Goal: Information Seeking & Learning: Check status

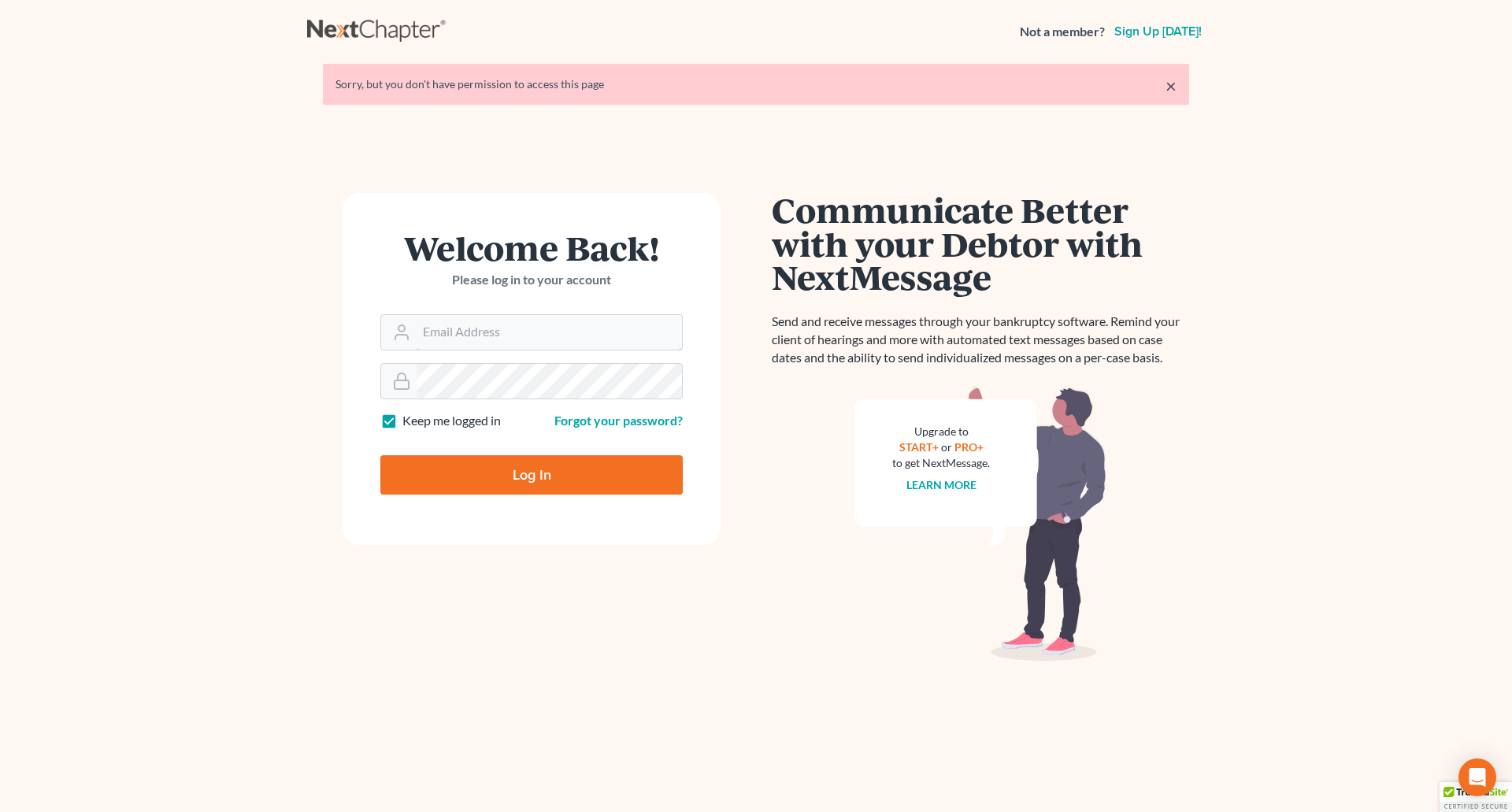
type input "[PERSON_NAME][EMAIL_ADDRESS][DOMAIN_NAME]"
click at [546, 472] on input "Log In" at bounding box center [532, 474] width 302 height 39
type input "Thinking..."
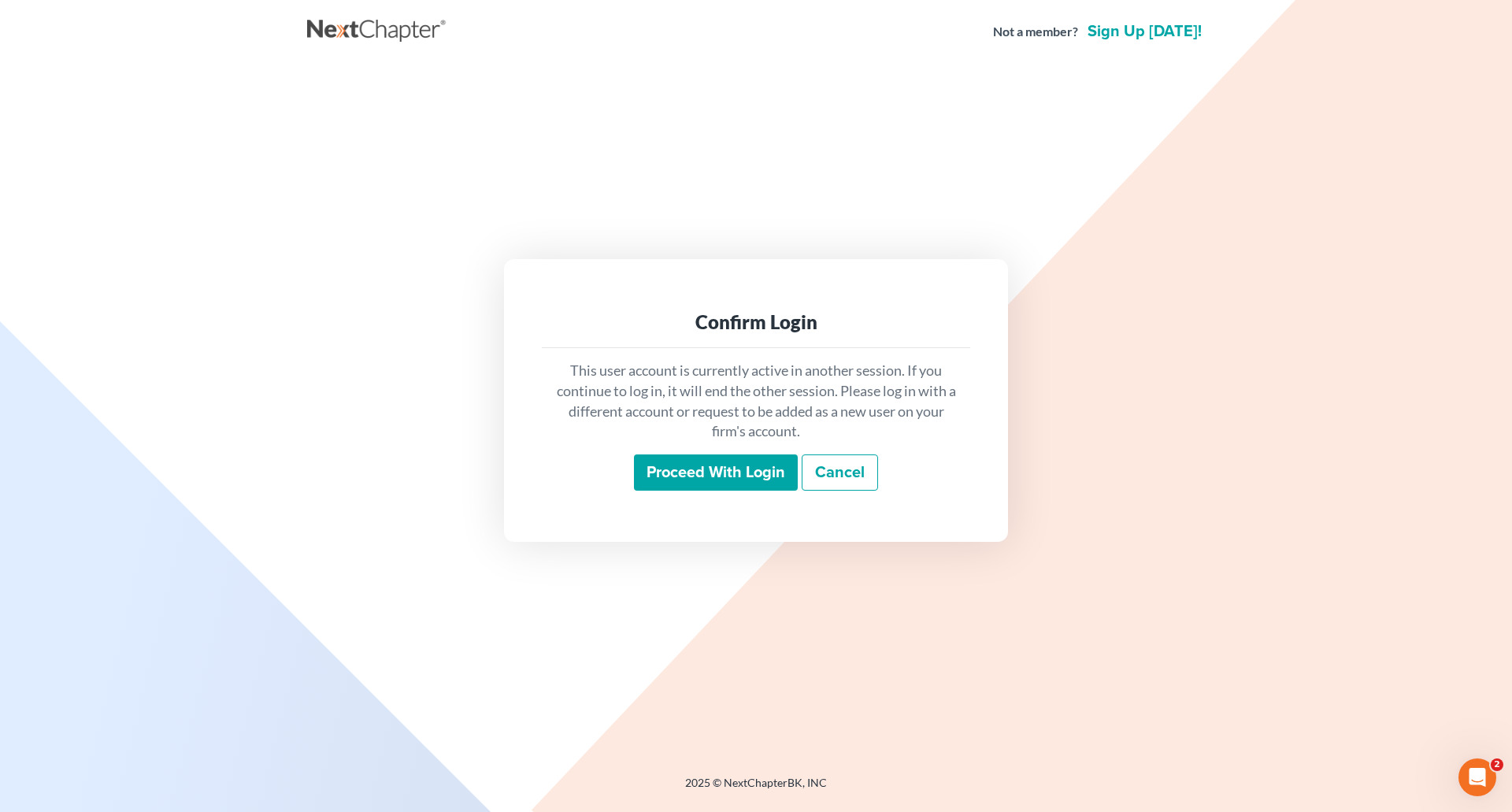
click at [688, 471] on input "Proceed with login" at bounding box center [716, 473] width 164 height 36
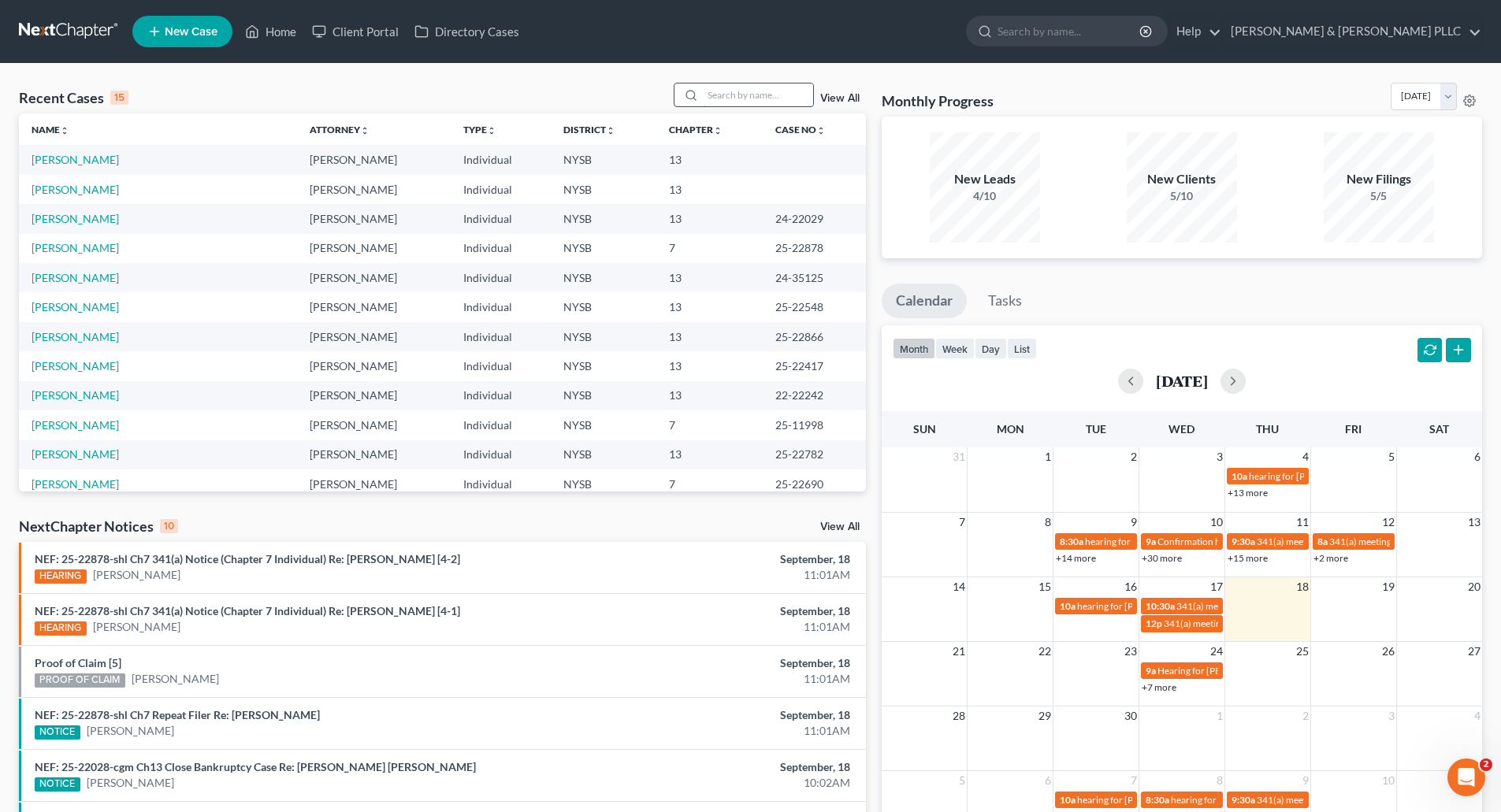
click at [727, 99] on input "search" at bounding box center [758, 95] width 110 height 23
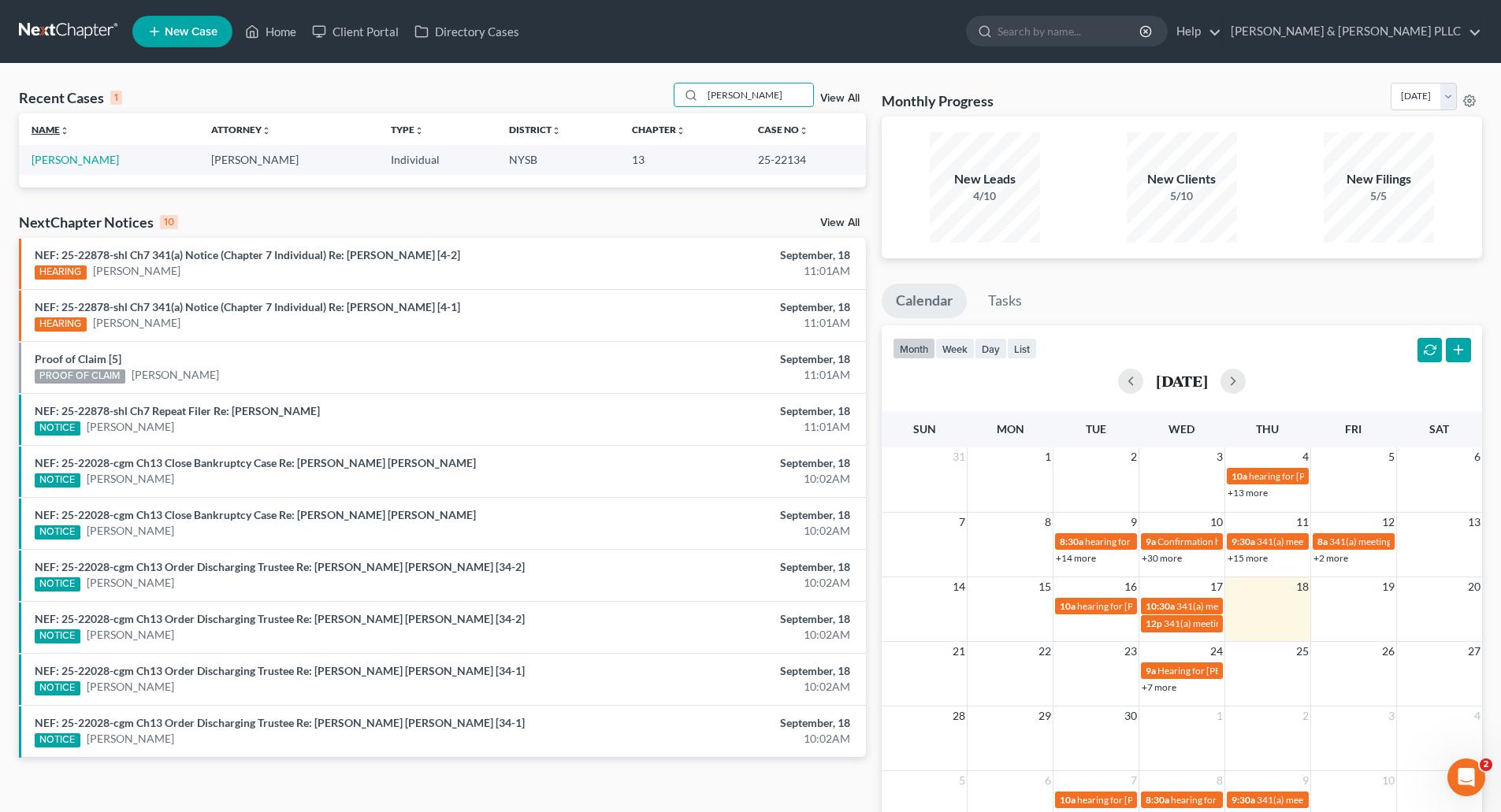
type input "perez"
click at [93, 160] on link "Perez, Elizabeth" at bounding box center [75, 160] width 87 height 13
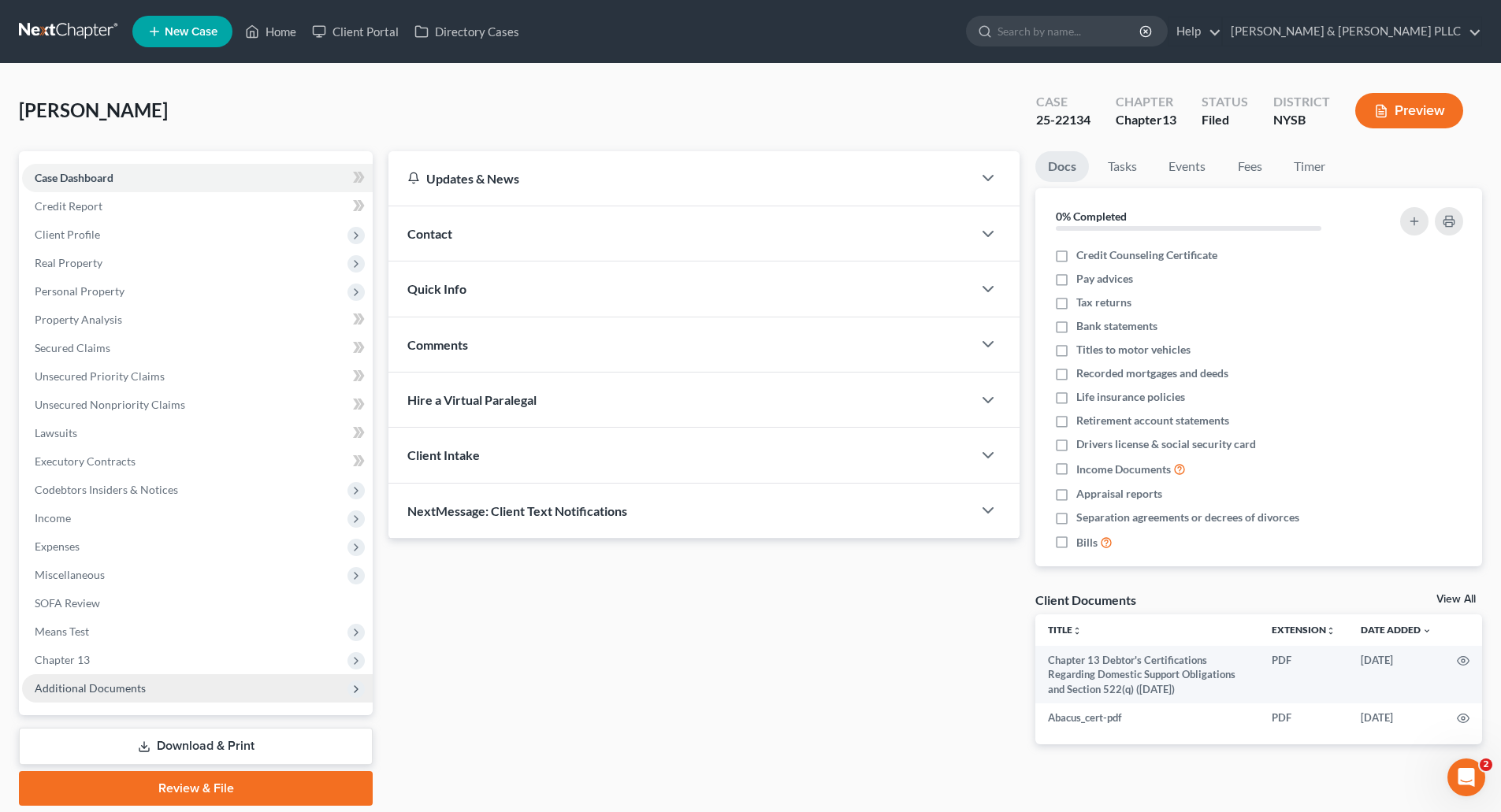
click at [81, 679] on span "Additional Documents" at bounding box center [197, 689] width 351 height 28
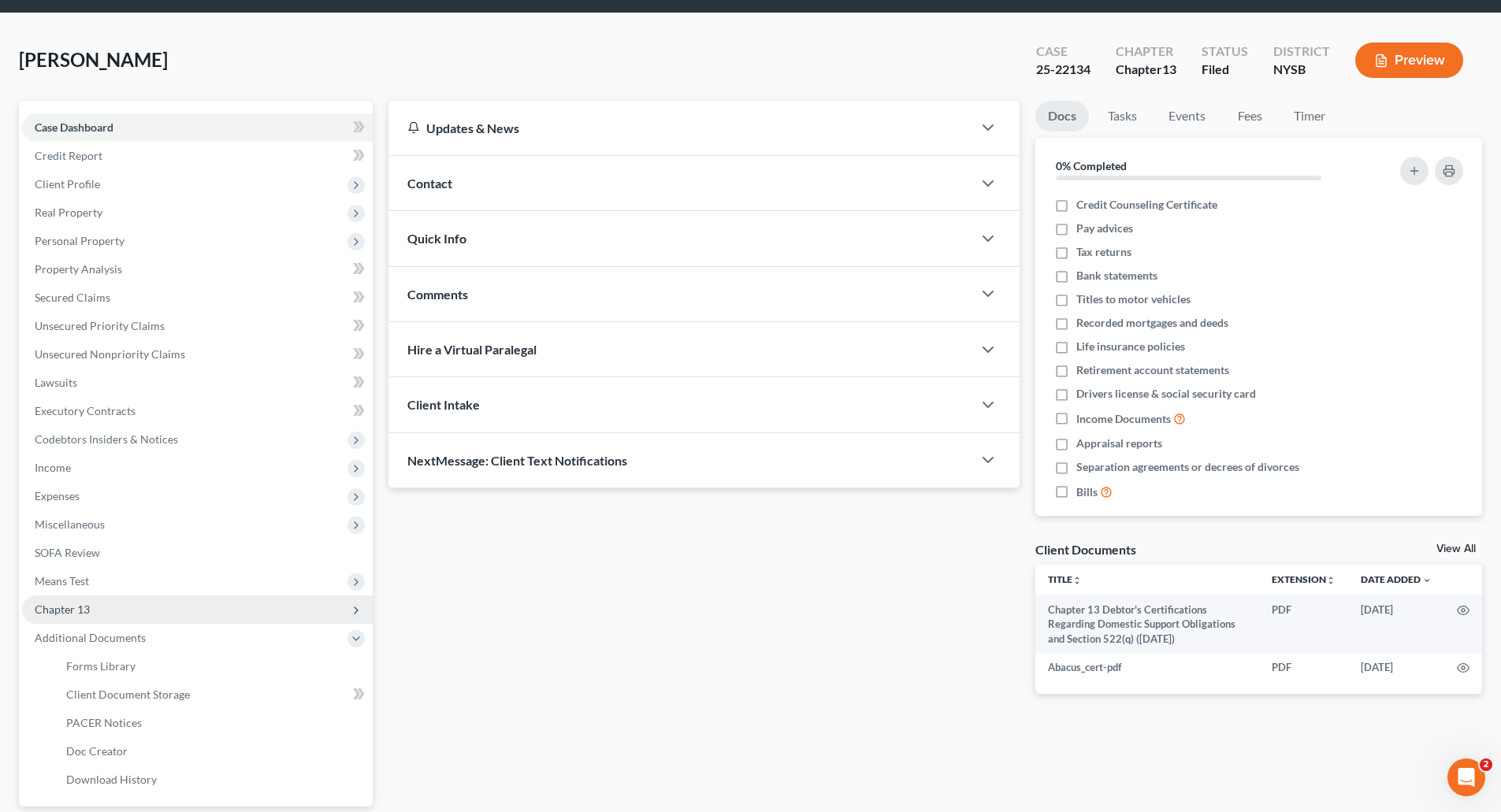
scroll to position [158, 0]
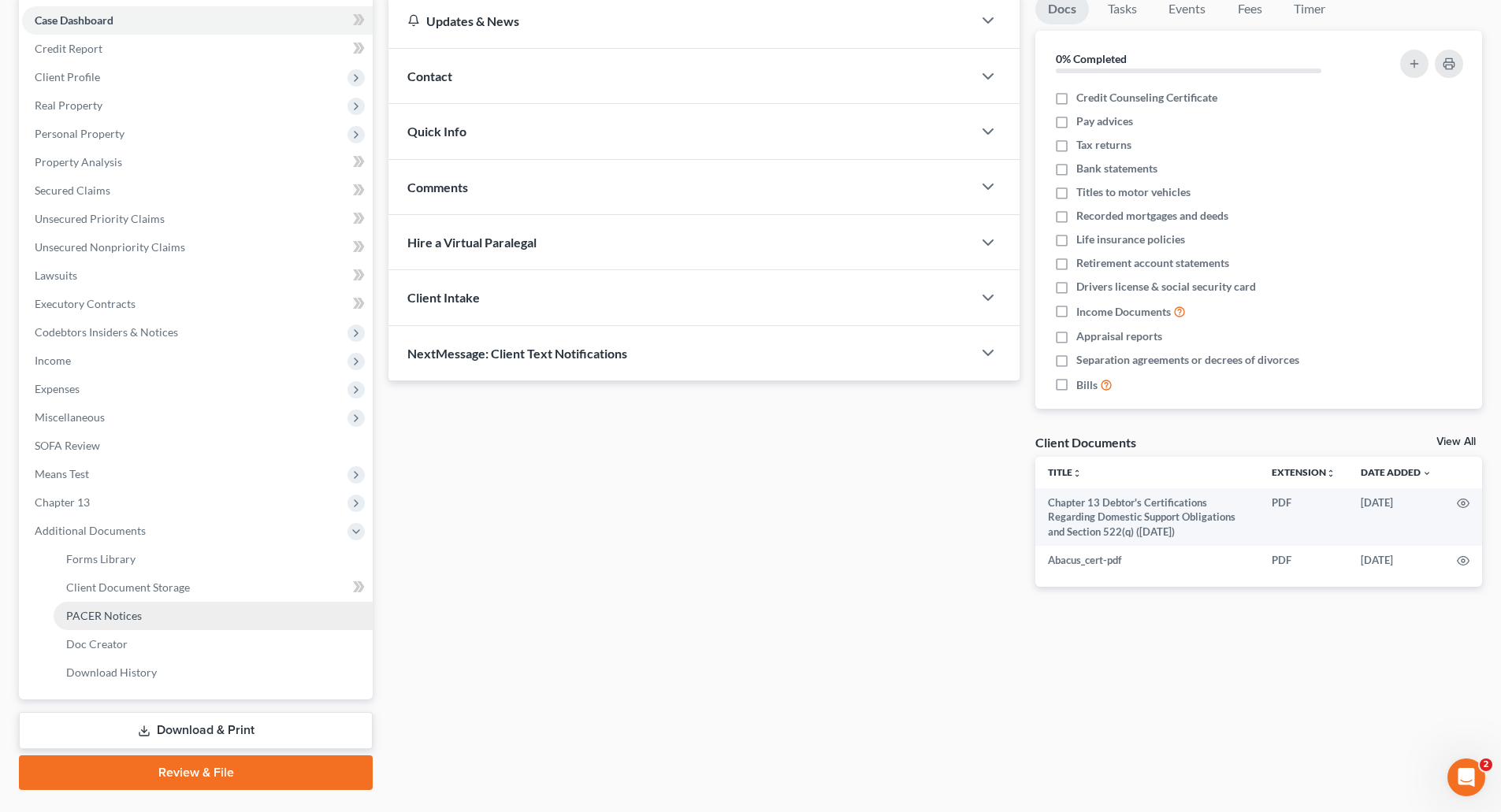
click at [132, 615] on span "PACER Notices" at bounding box center [104, 615] width 76 height 13
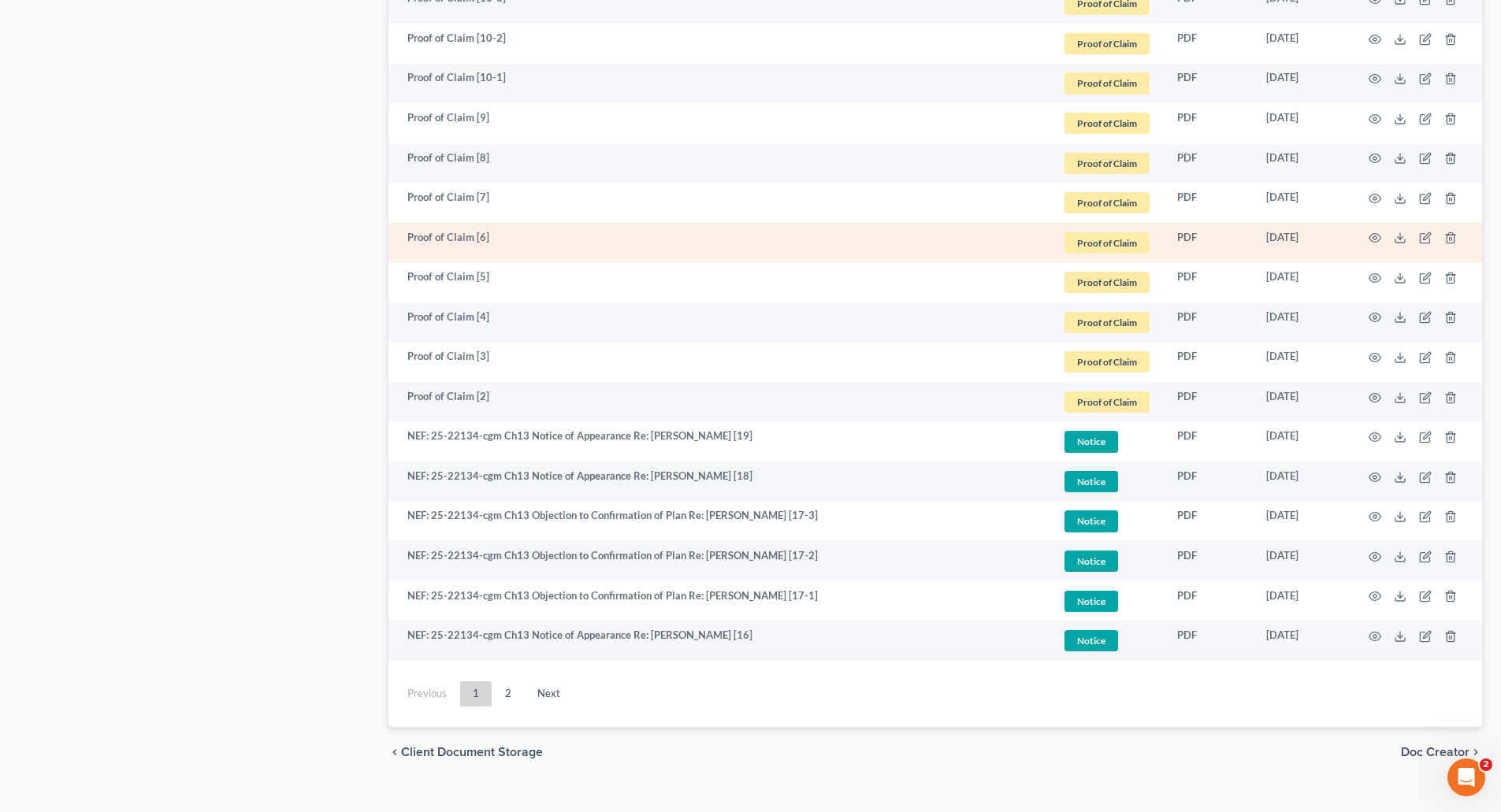
scroll to position [2545, 0]
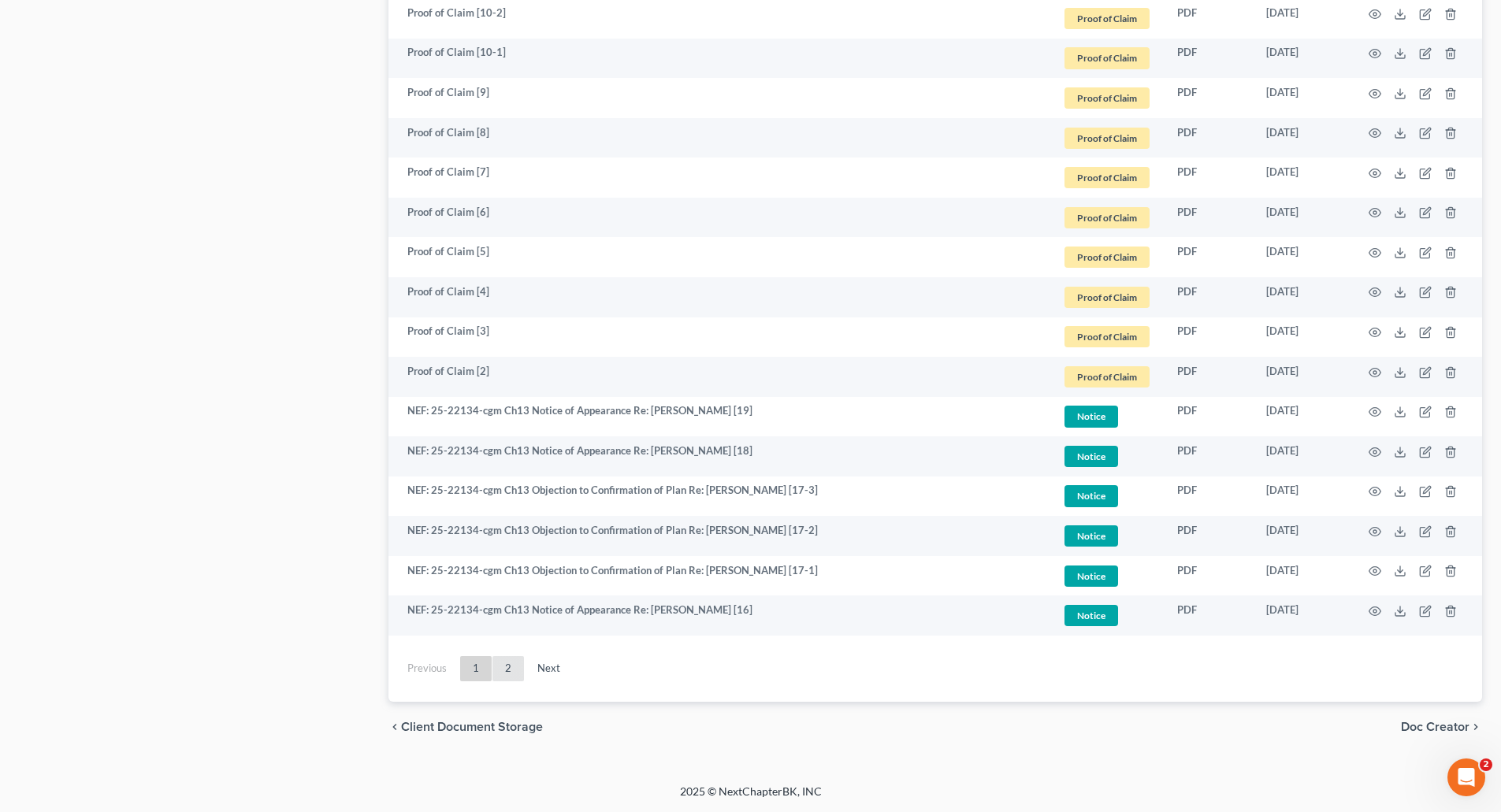
click at [515, 666] on link "2" at bounding box center [507, 669] width 31 height 26
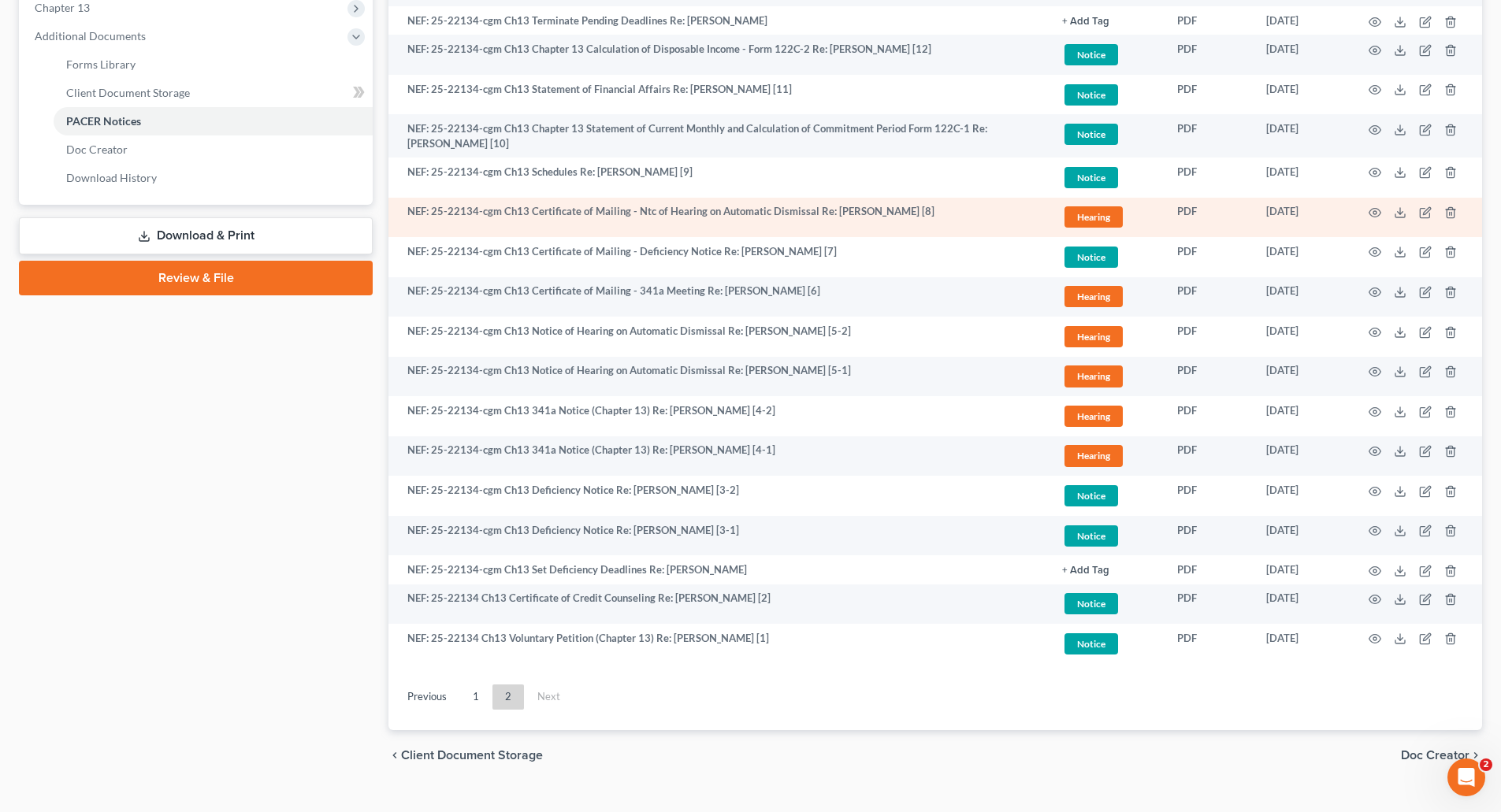
scroll to position [681, 0]
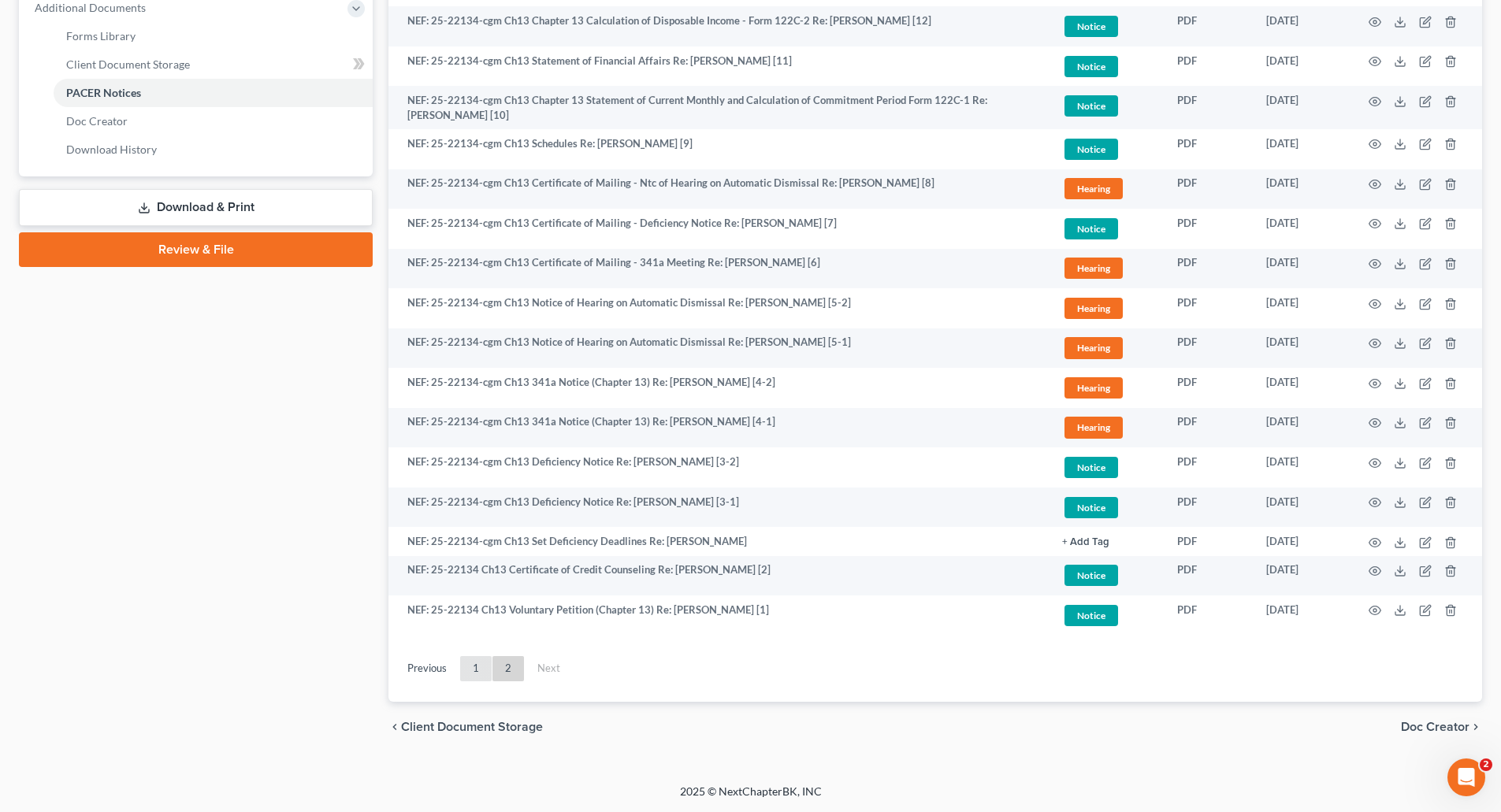
click at [478, 675] on link "1" at bounding box center [475, 669] width 31 height 26
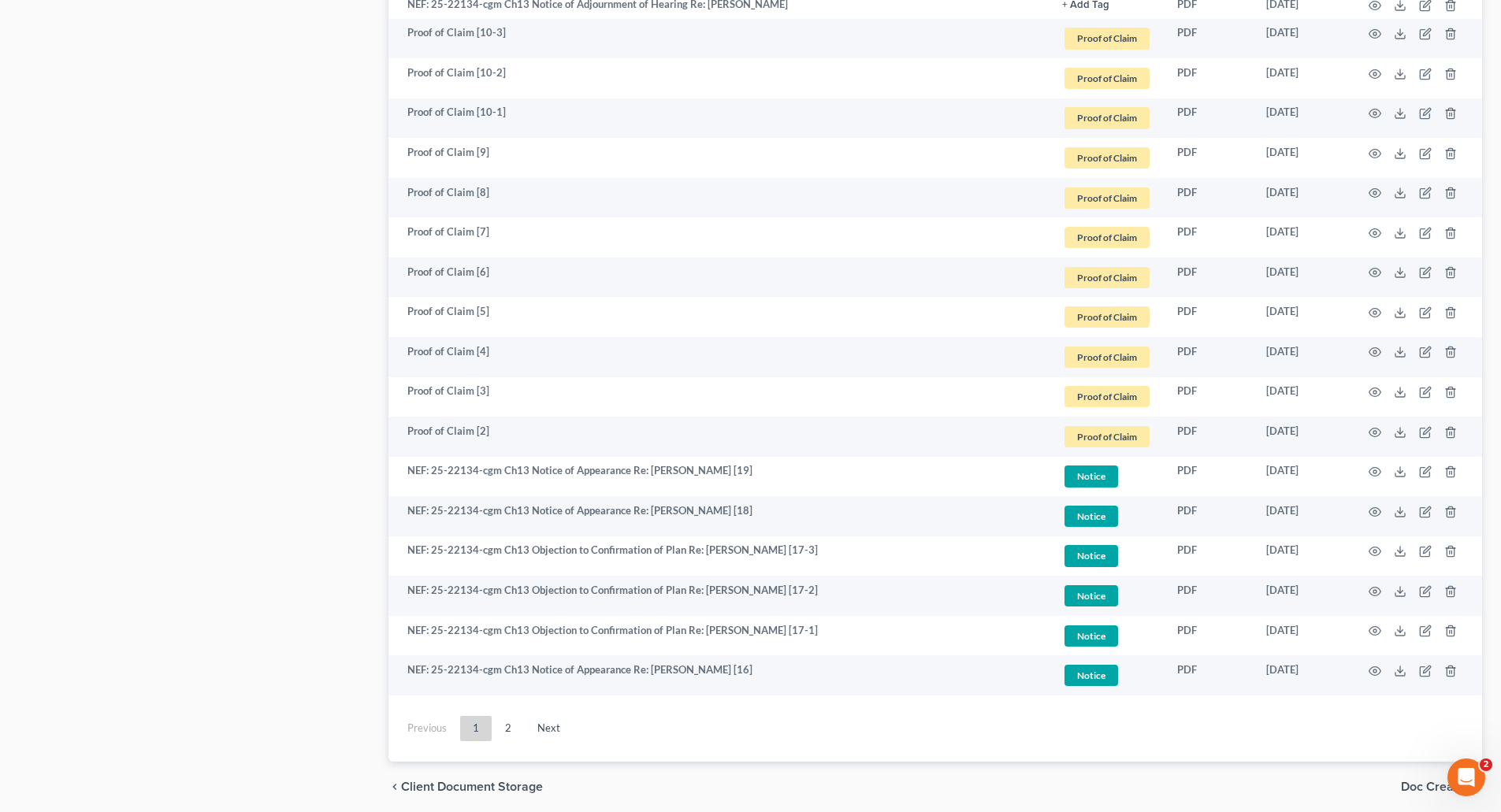
scroll to position [2545, 0]
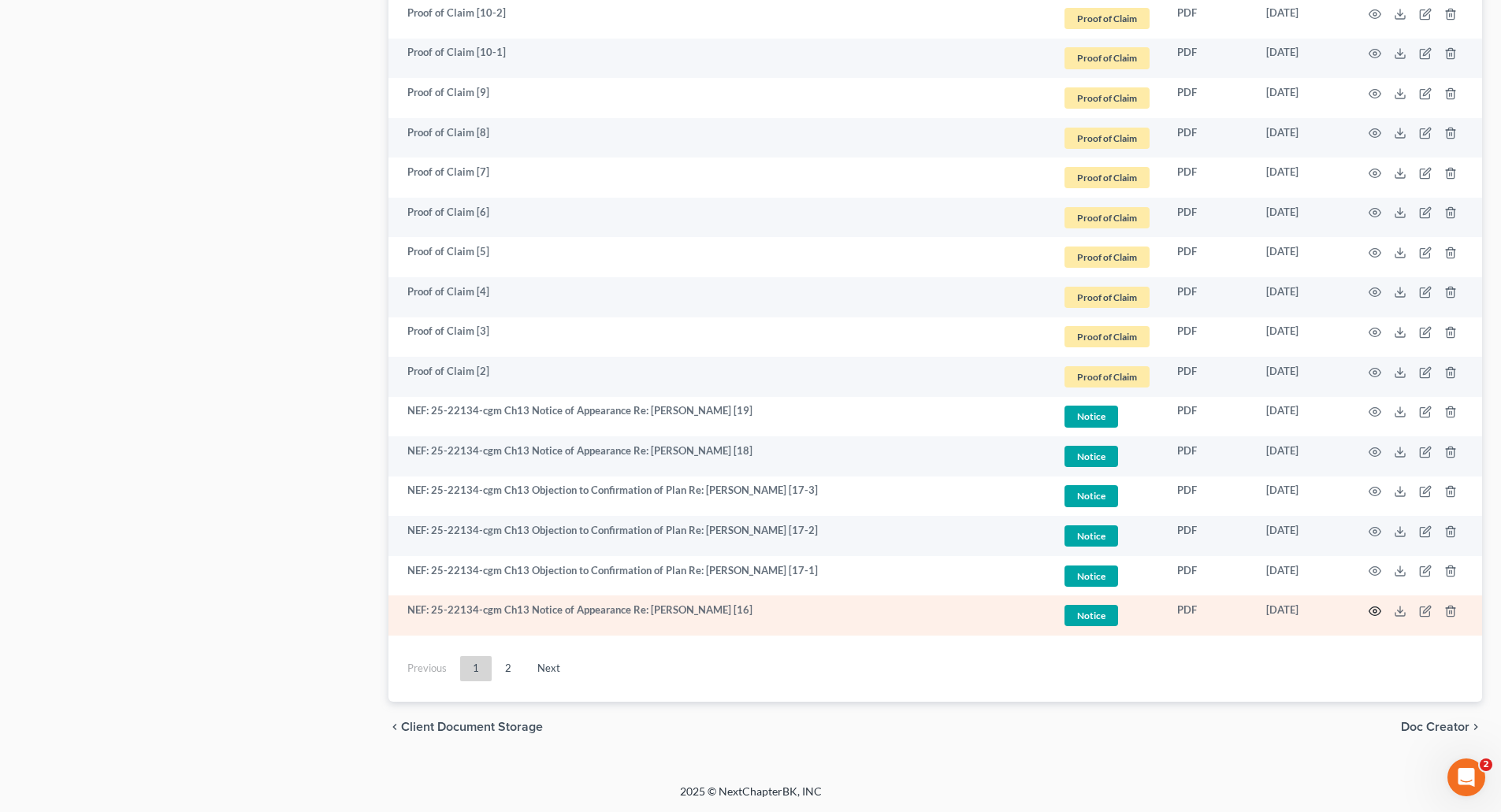
click at [1374, 612] on circle "button" at bounding box center [1375, 611] width 3 height 3
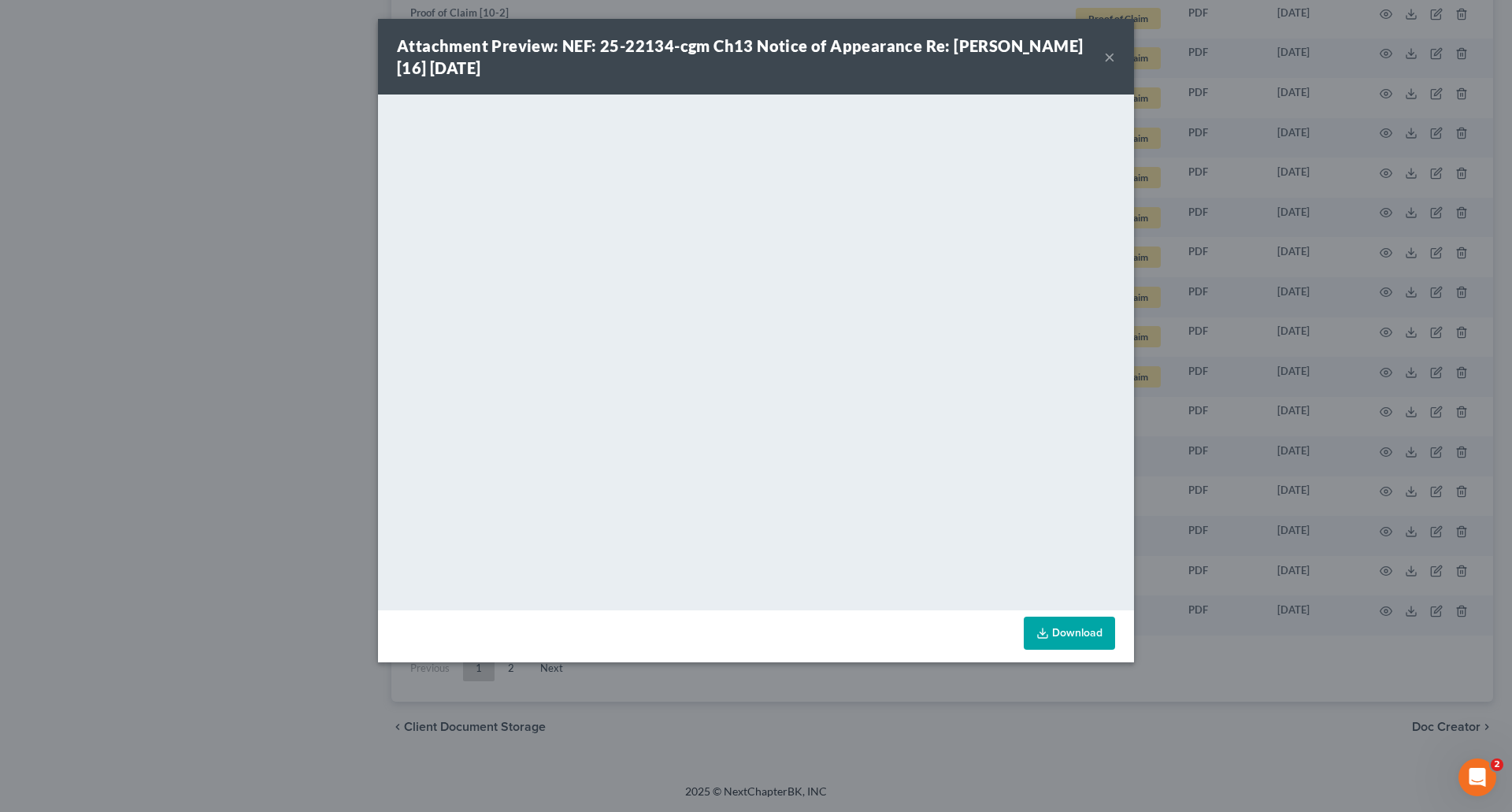
click at [1110, 56] on button "×" at bounding box center [1110, 57] width 11 height 19
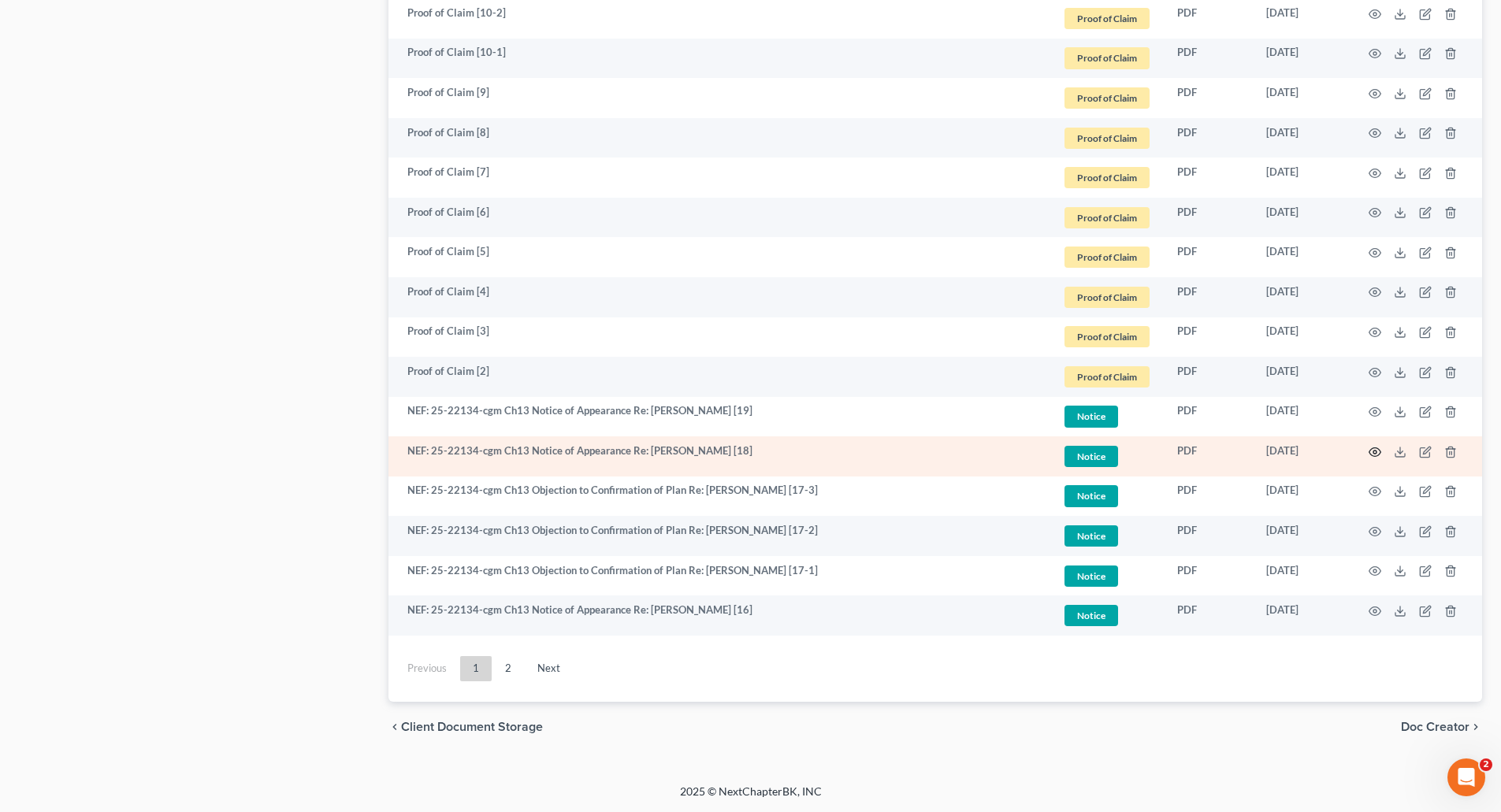
click at [1374, 448] on icon "button" at bounding box center [1375, 451] width 12 height 12
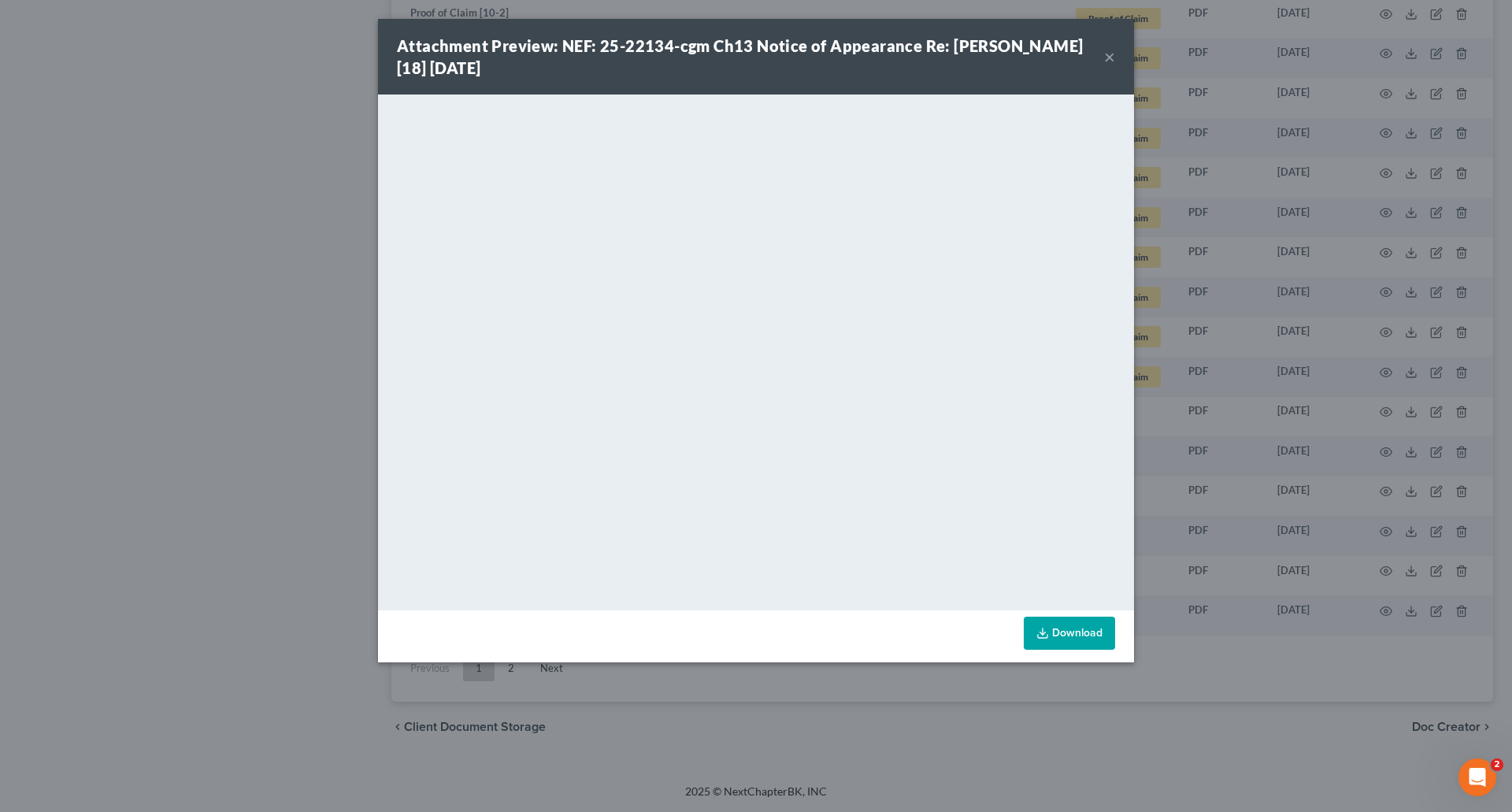
click at [1108, 48] on button "×" at bounding box center [1110, 57] width 11 height 19
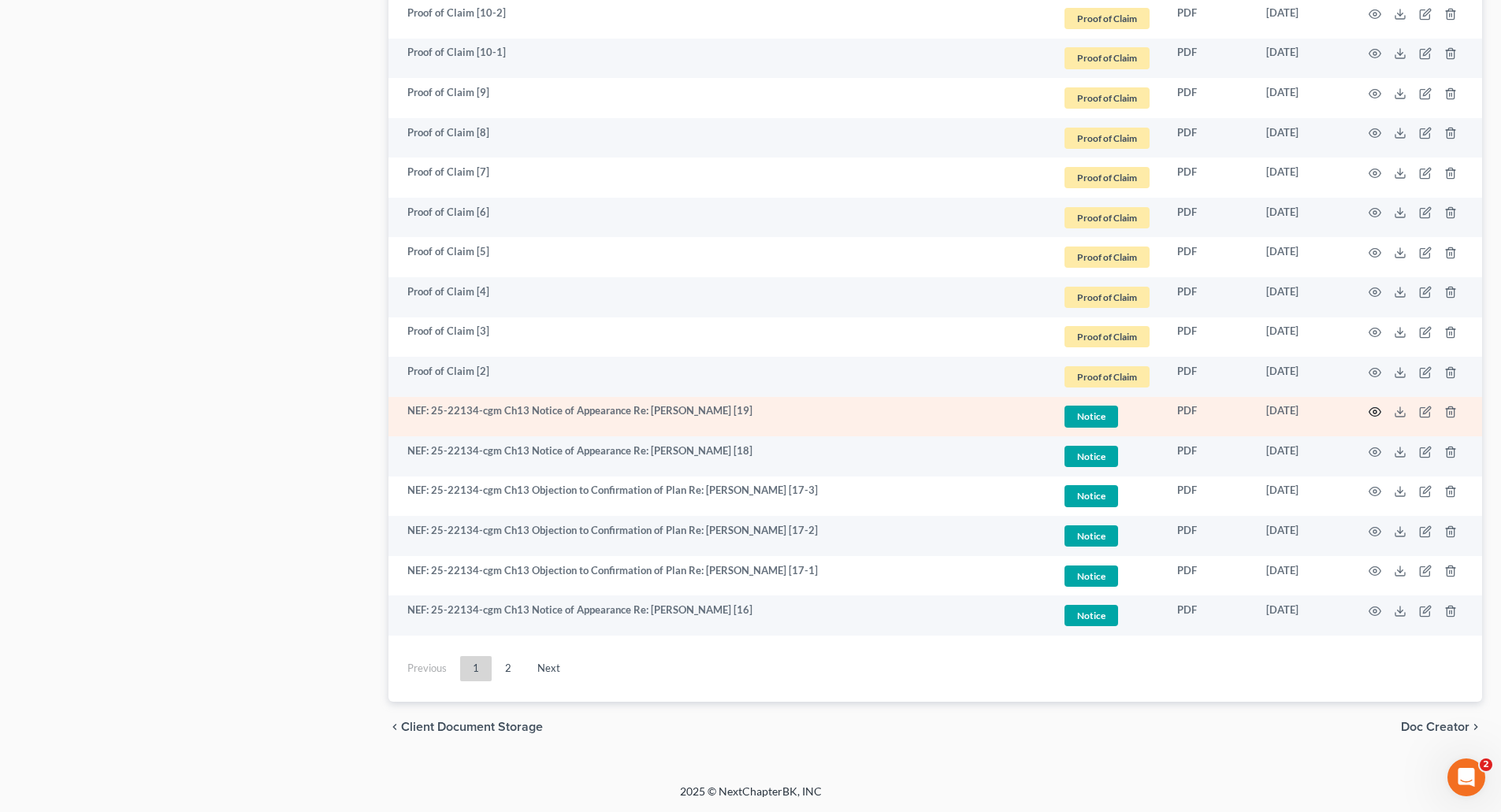
click at [1374, 406] on icon "button" at bounding box center [1375, 411] width 12 height 12
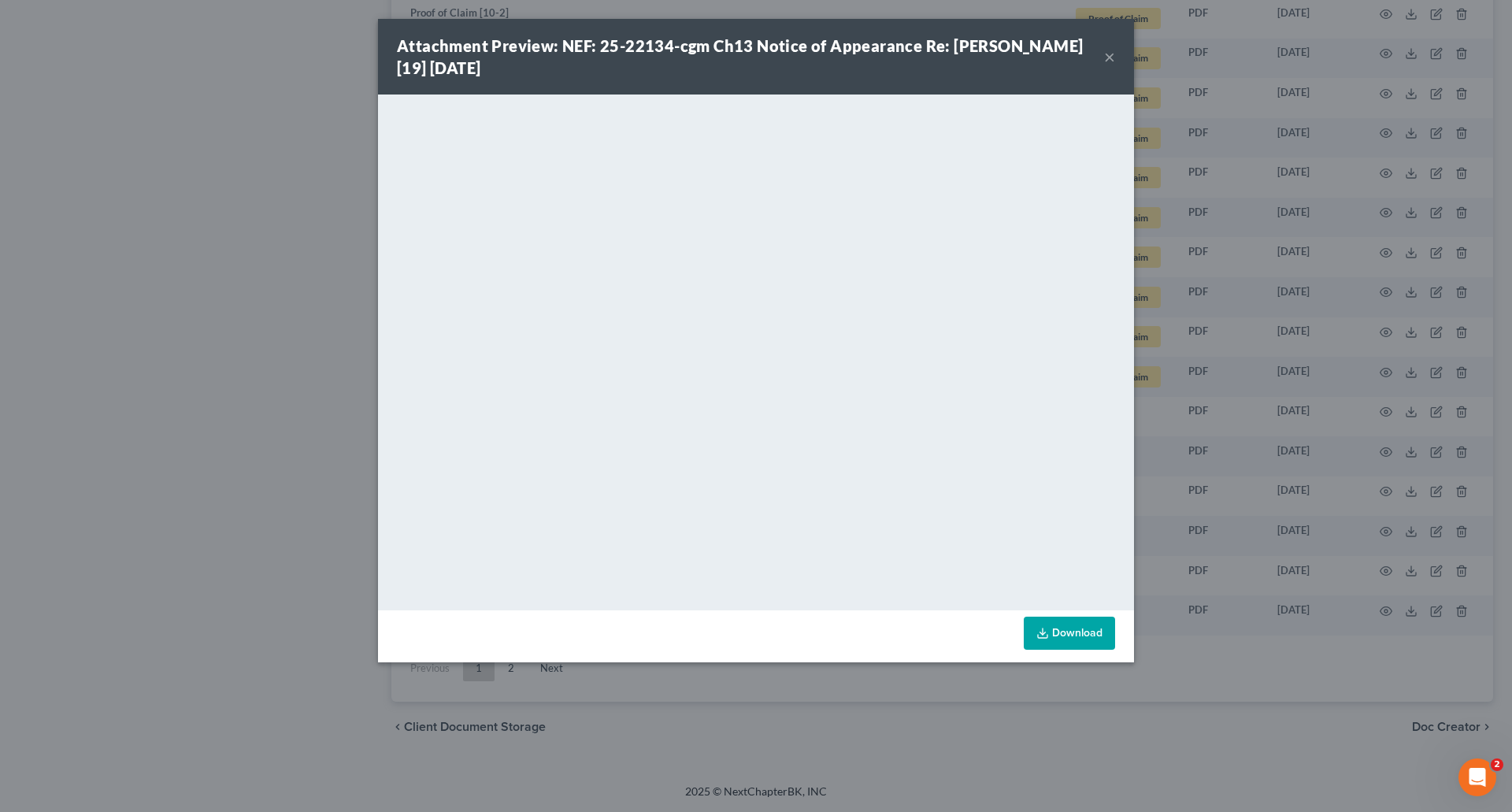
click at [1110, 55] on button "×" at bounding box center [1110, 57] width 11 height 19
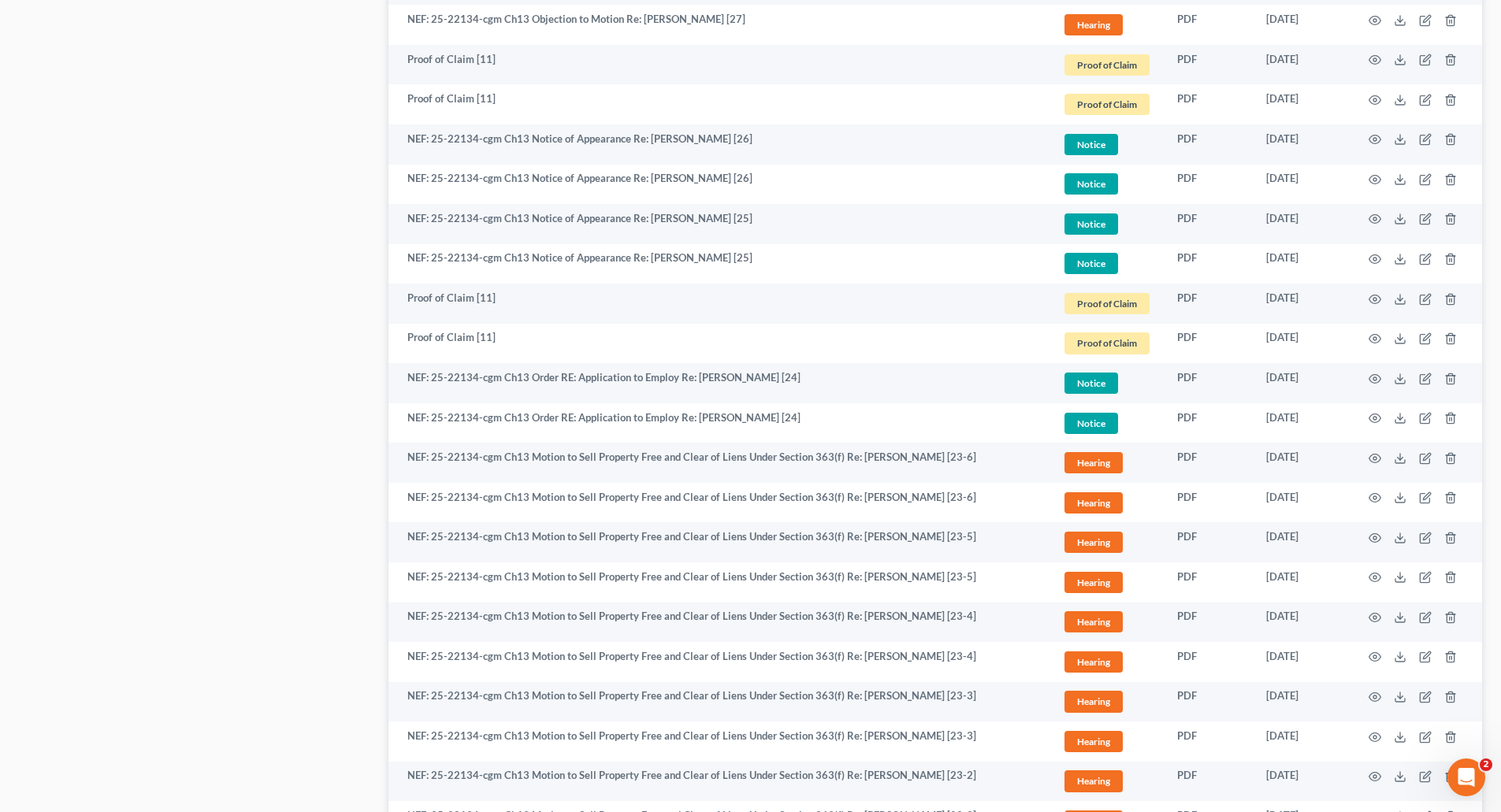
scroll to position [970, 0]
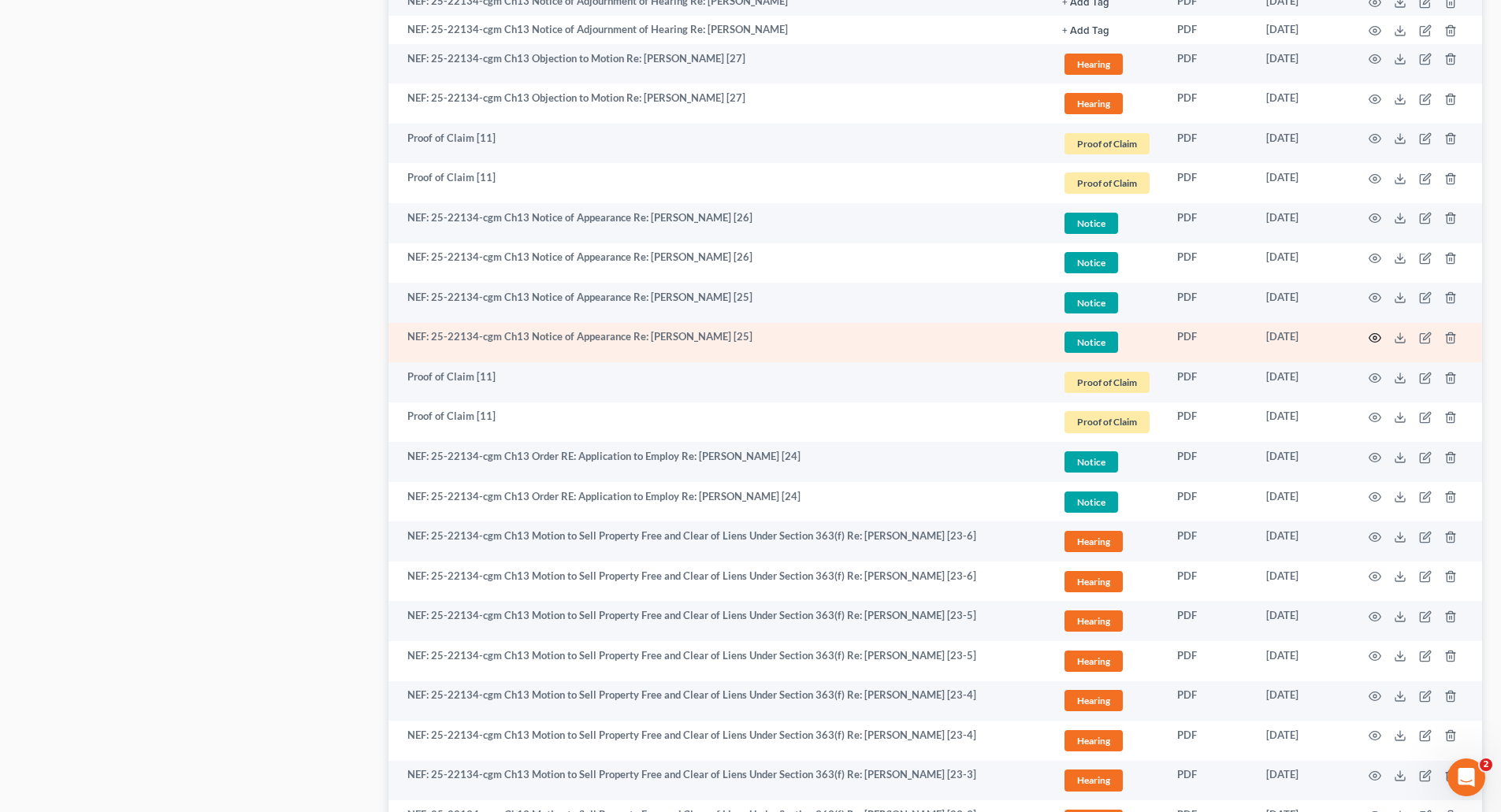
click at [1376, 335] on icon "button" at bounding box center [1375, 337] width 12 height 12
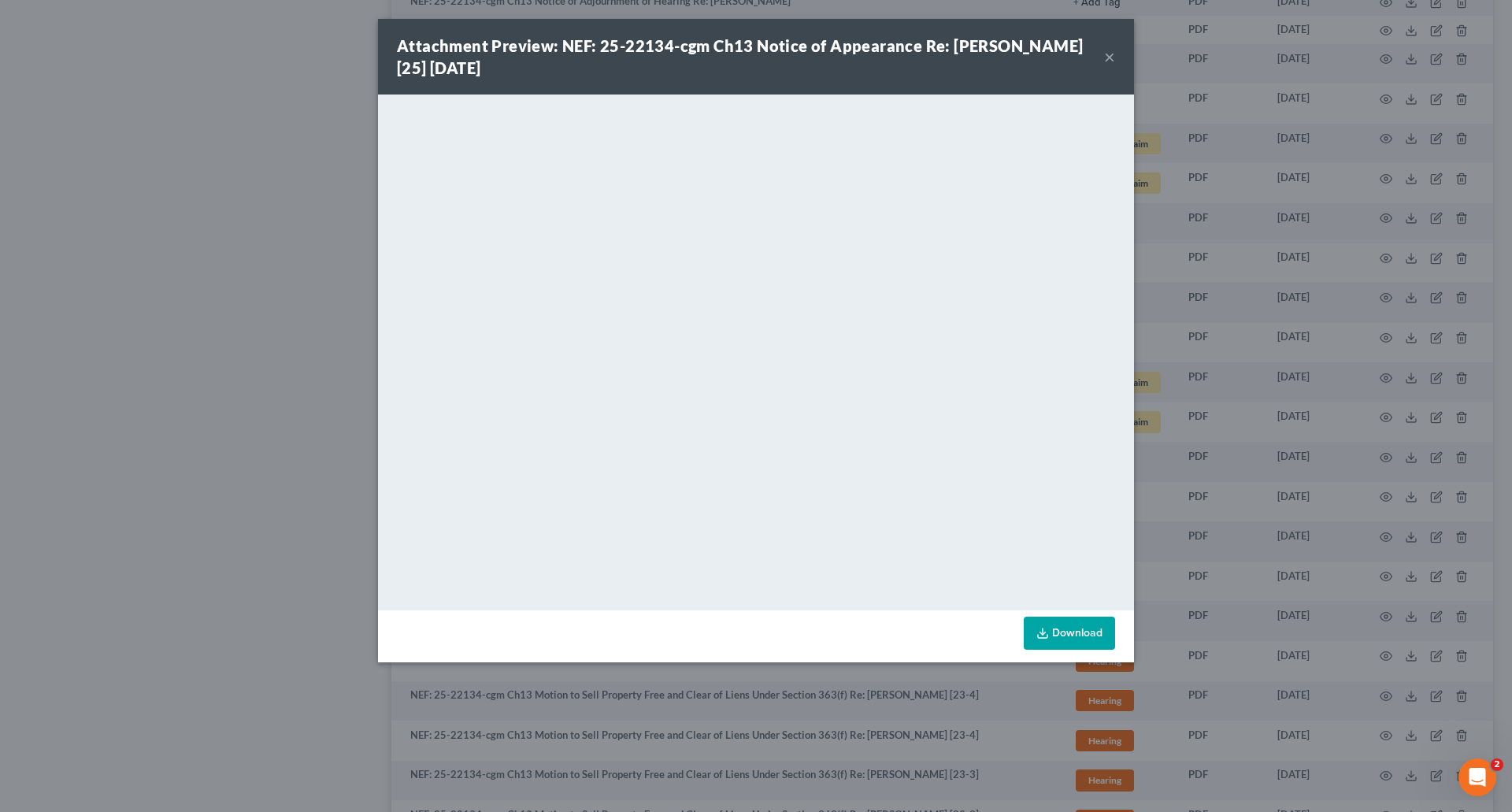
drag, startPoint x: 1106, startPoint y: 54, endPoint x: 1093, endPoint y: 60, distance: 14.3
click at [1106, 54] on button "×" at bounding box center [1110, 57] width 11 height 19
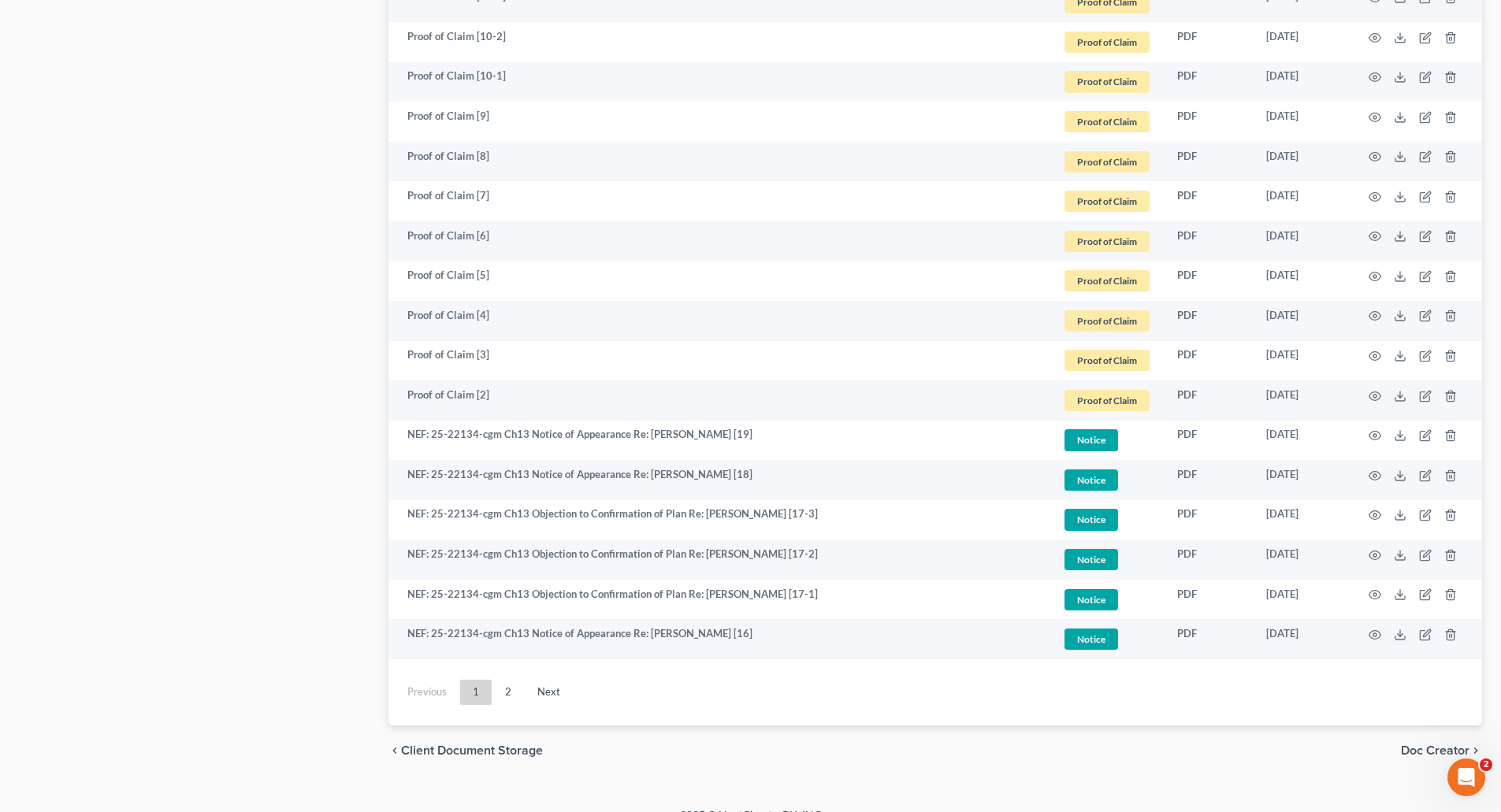
scroll to position [2545, 0]
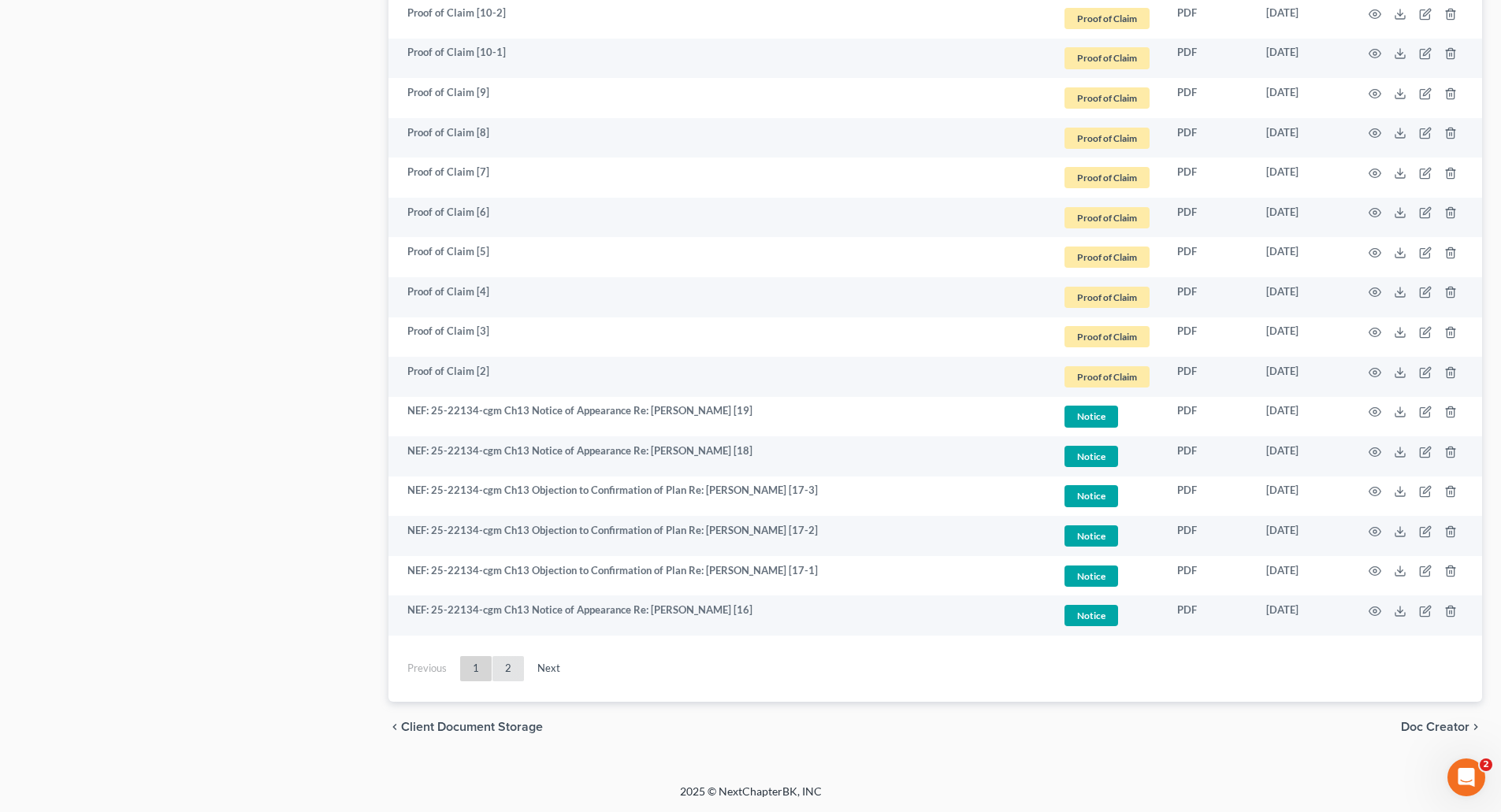
click at [503, 662] on link "2" at bounding box center [507, 669] width 31 height 26
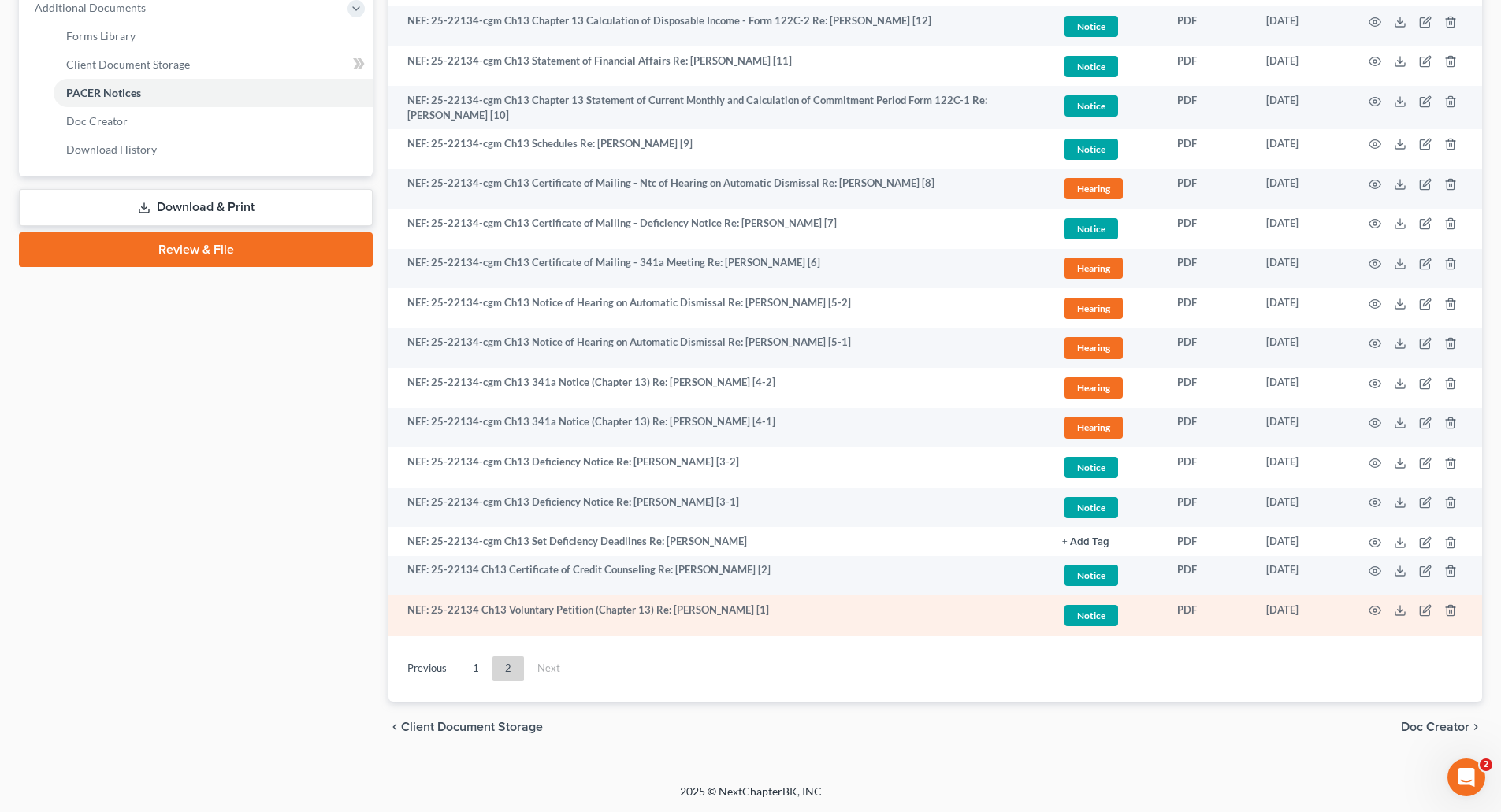
scroll to position [681, 0]
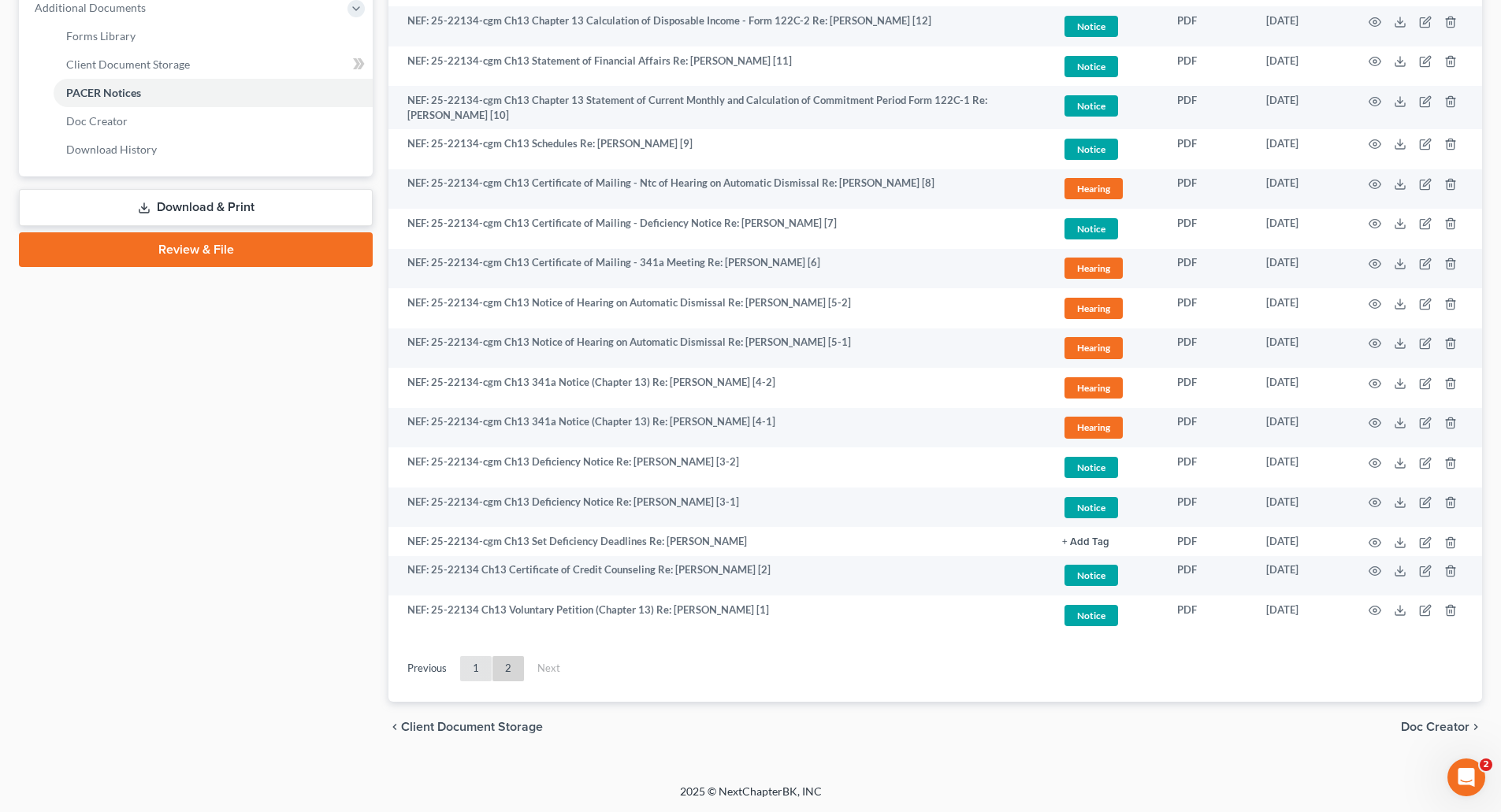
click at [476, 657] on link "1" at bounding box center [475, 669] width 31 height 26
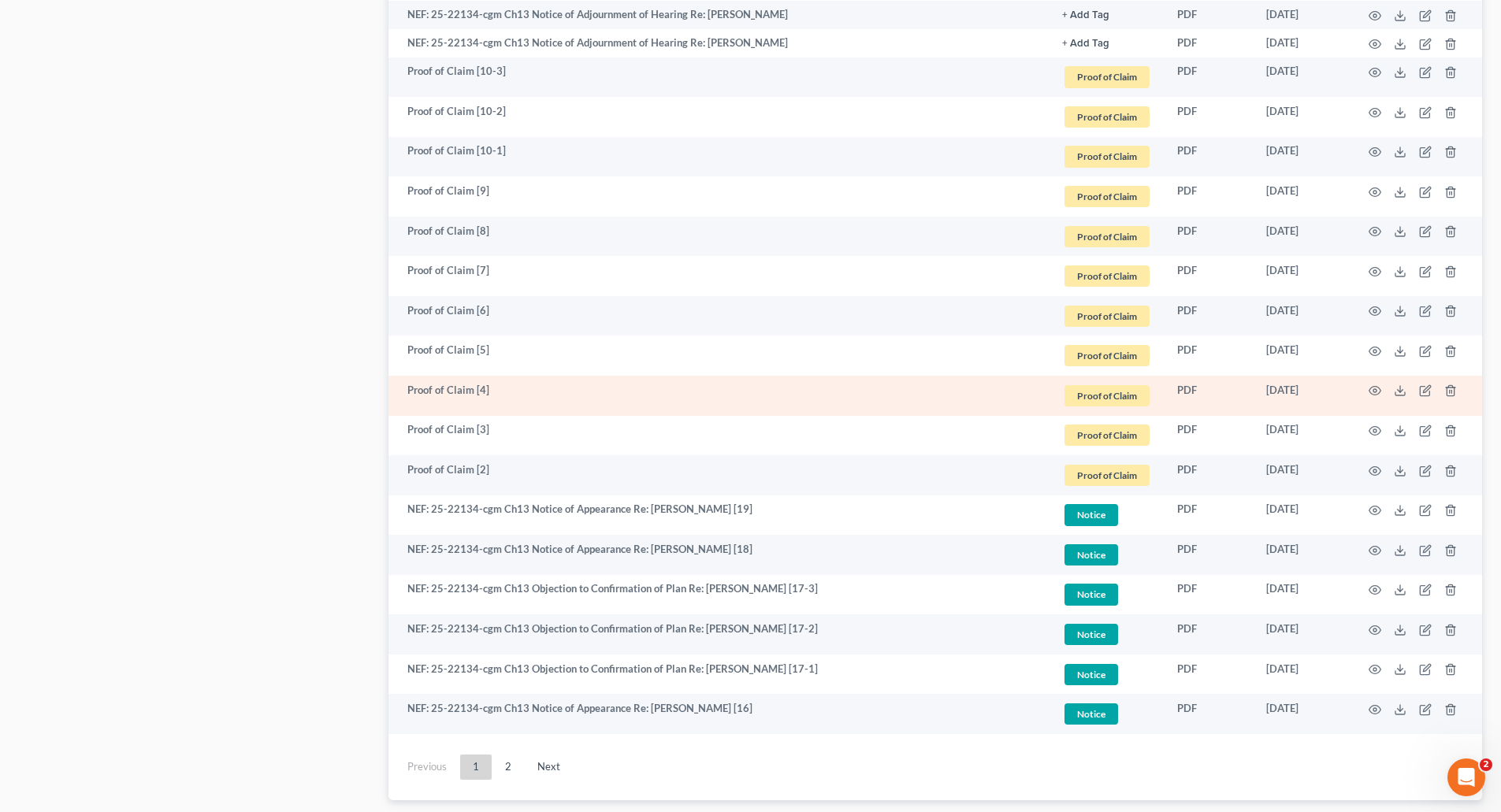
scroll to position [2545, 0]
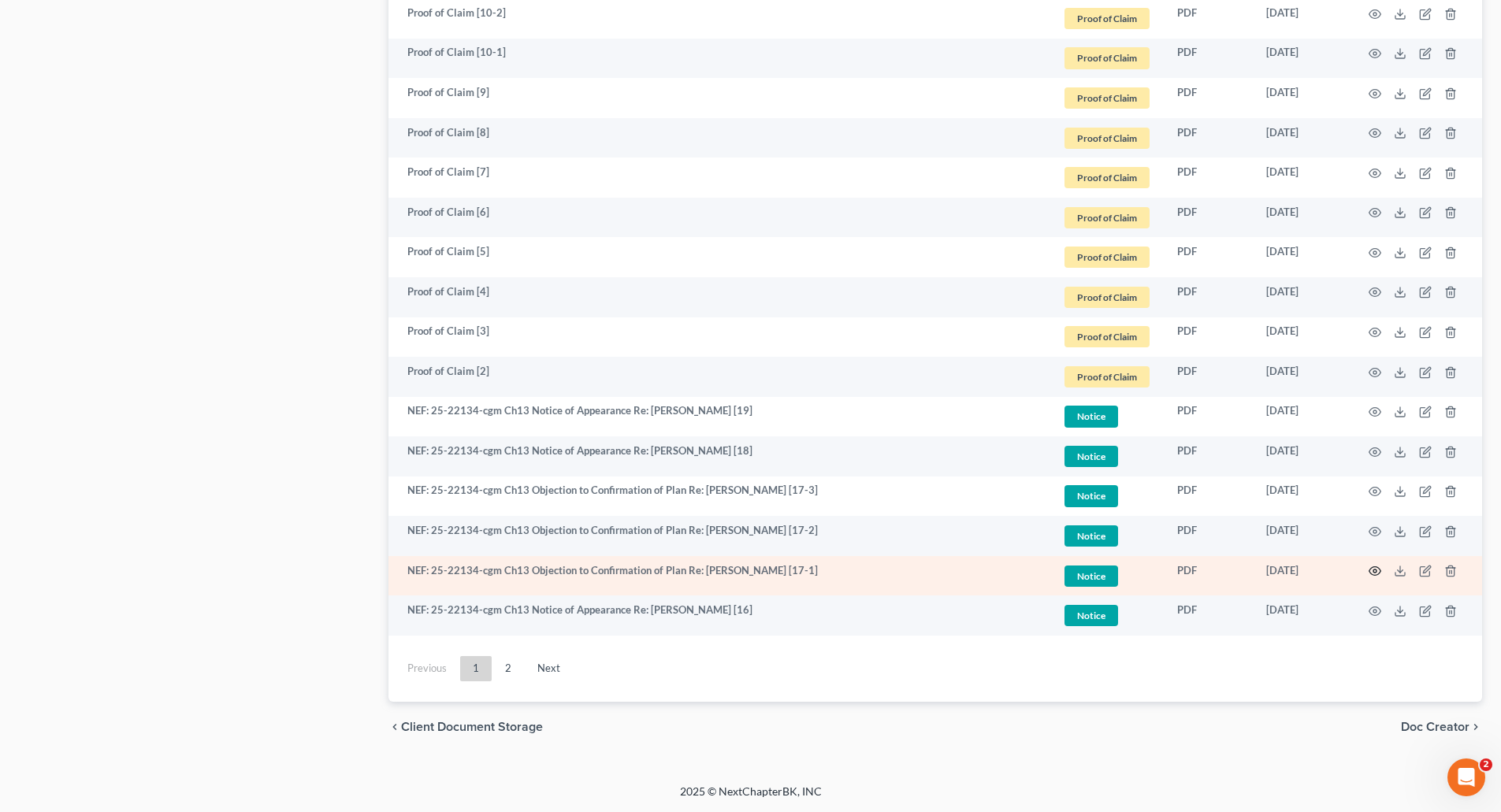
click at [1373, 569] on icon "button" at bounding box center [1375, 571] width 12 height 12
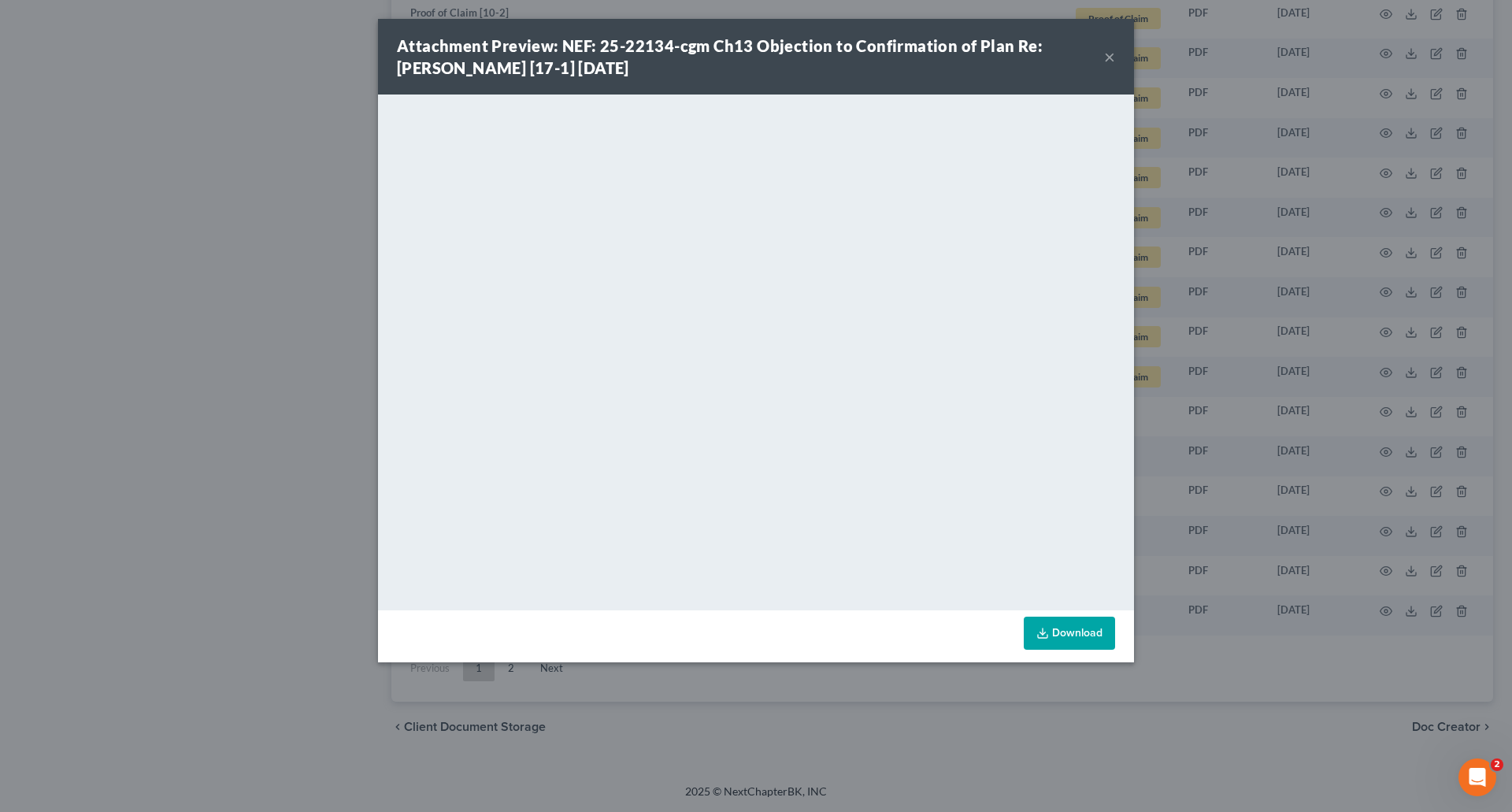
click at [1110, 58] on button "×" at bounding box center [1110, 57] width 11 height 19
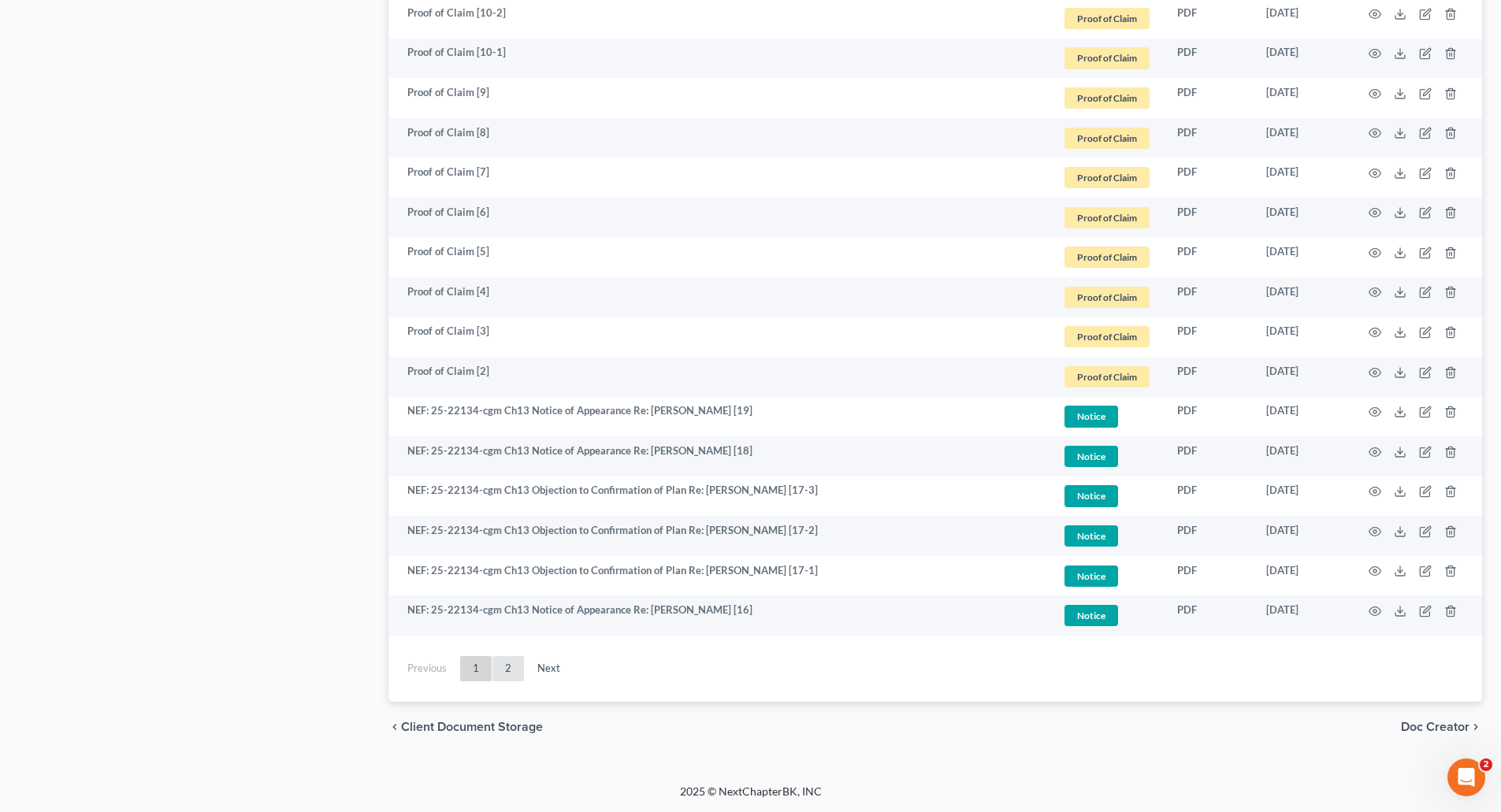
click at [507, 666] on link "2" at bounding box center [507, 669] width 31 height 26
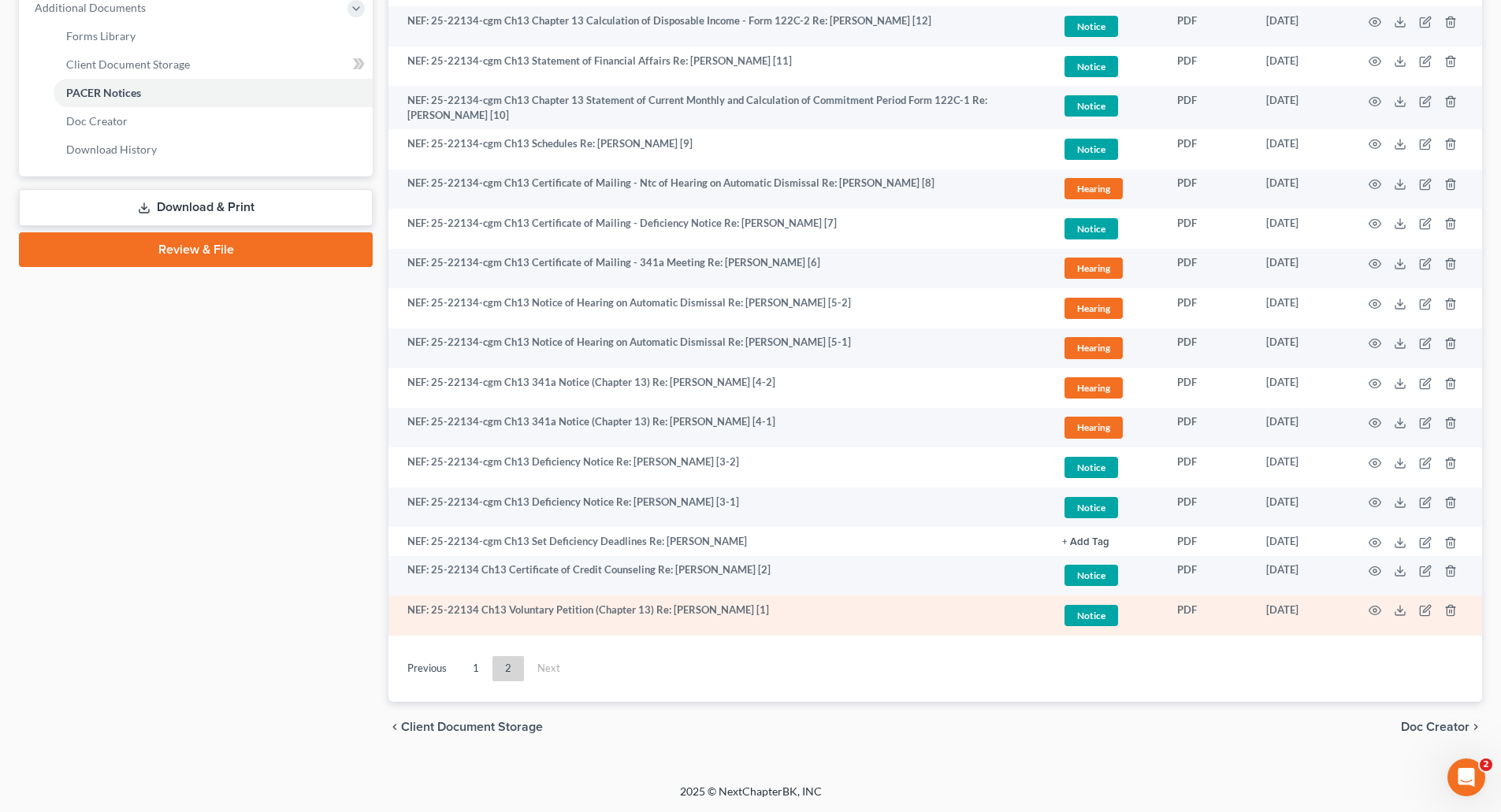
scroll to position [681, 0]
click at [1374, 607] on icon "button" at bounding box center [1375, 610] width 12 height 12
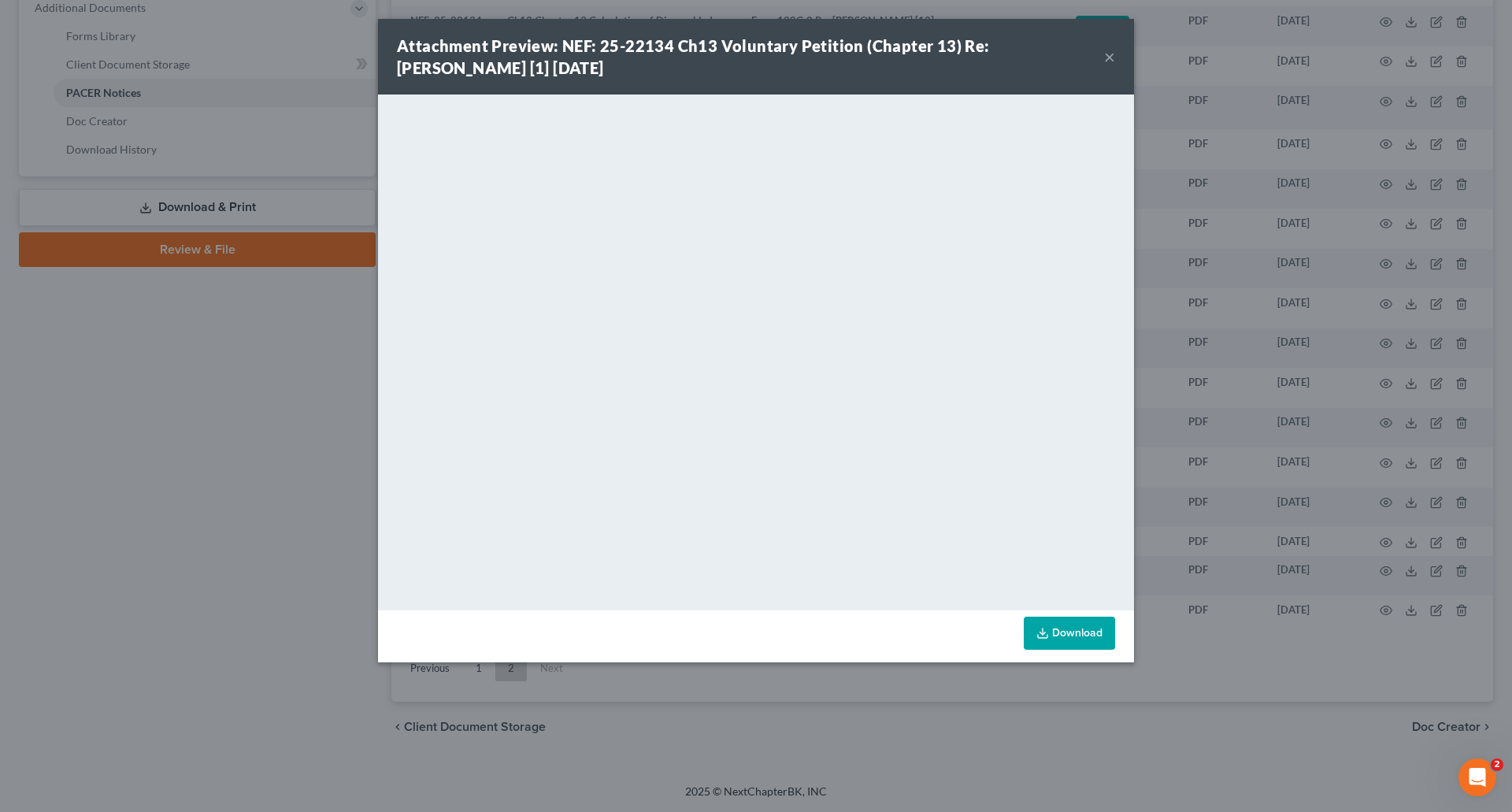
click at [1110, 56] on button "×" at bounding box center [1110, 57] width 11 height 19
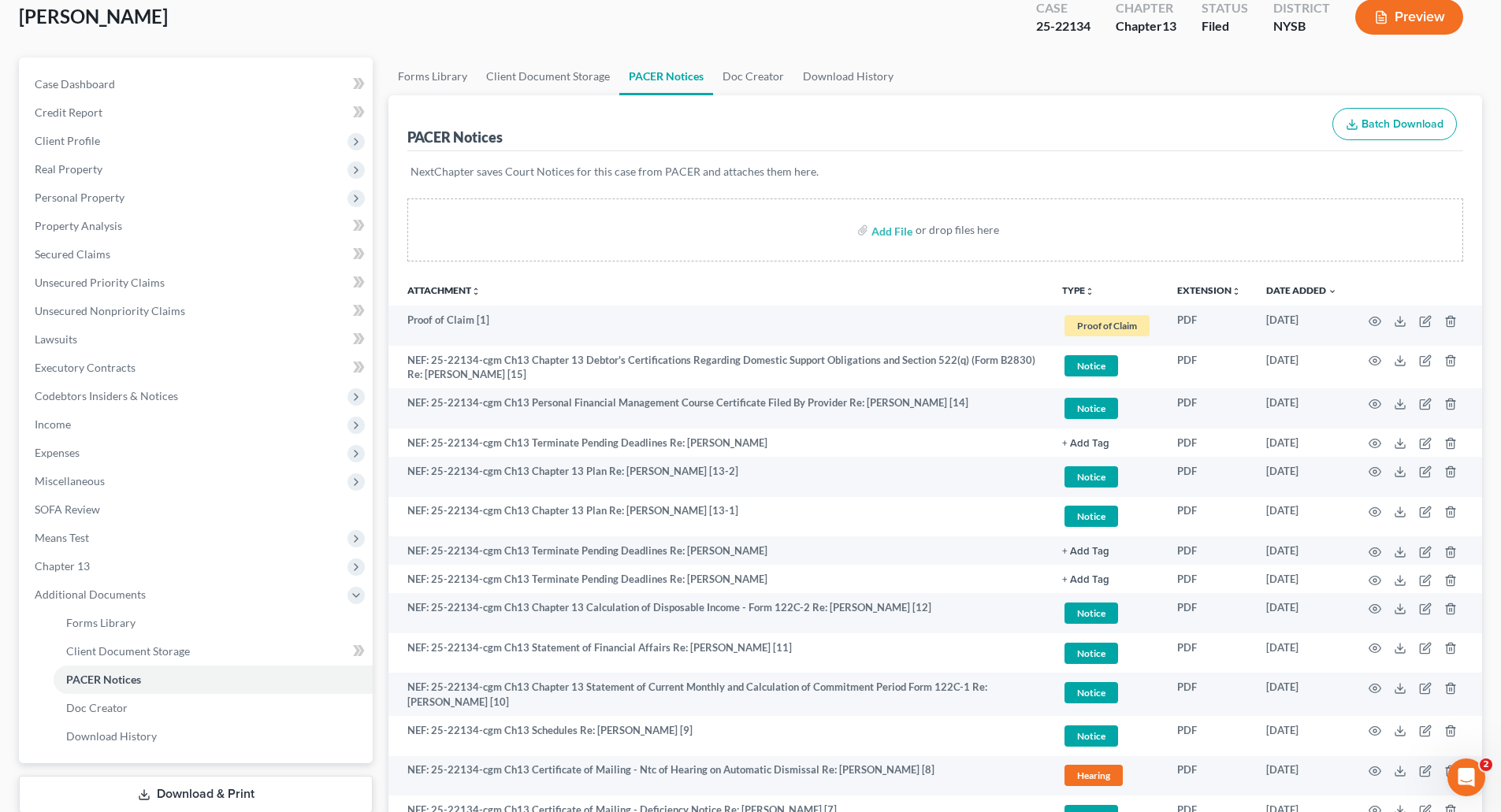
scroll to position [0, 0]
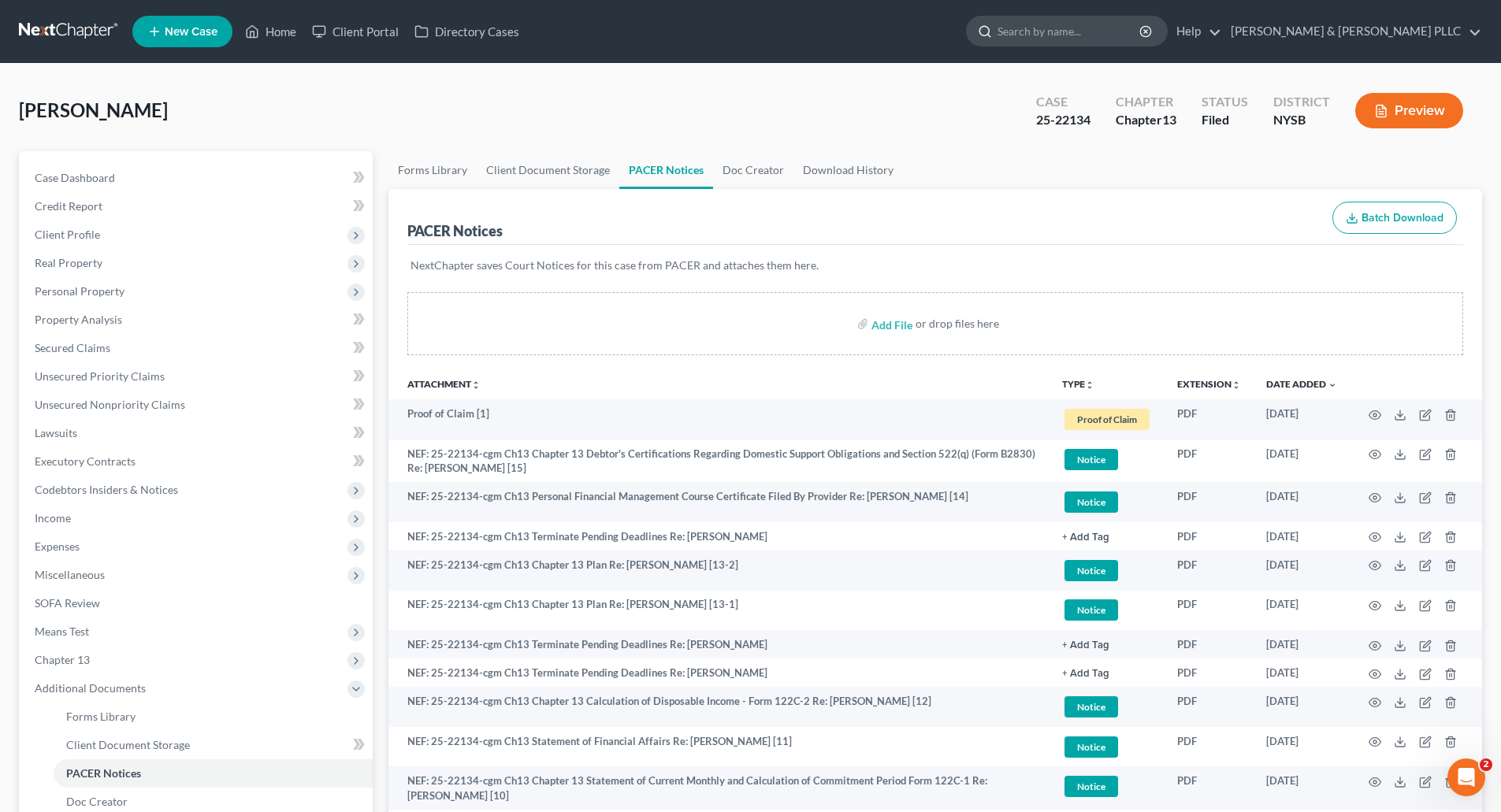
click at [1098, 30] on input "search" at bounding box center [1070, 30] width 144 height 29
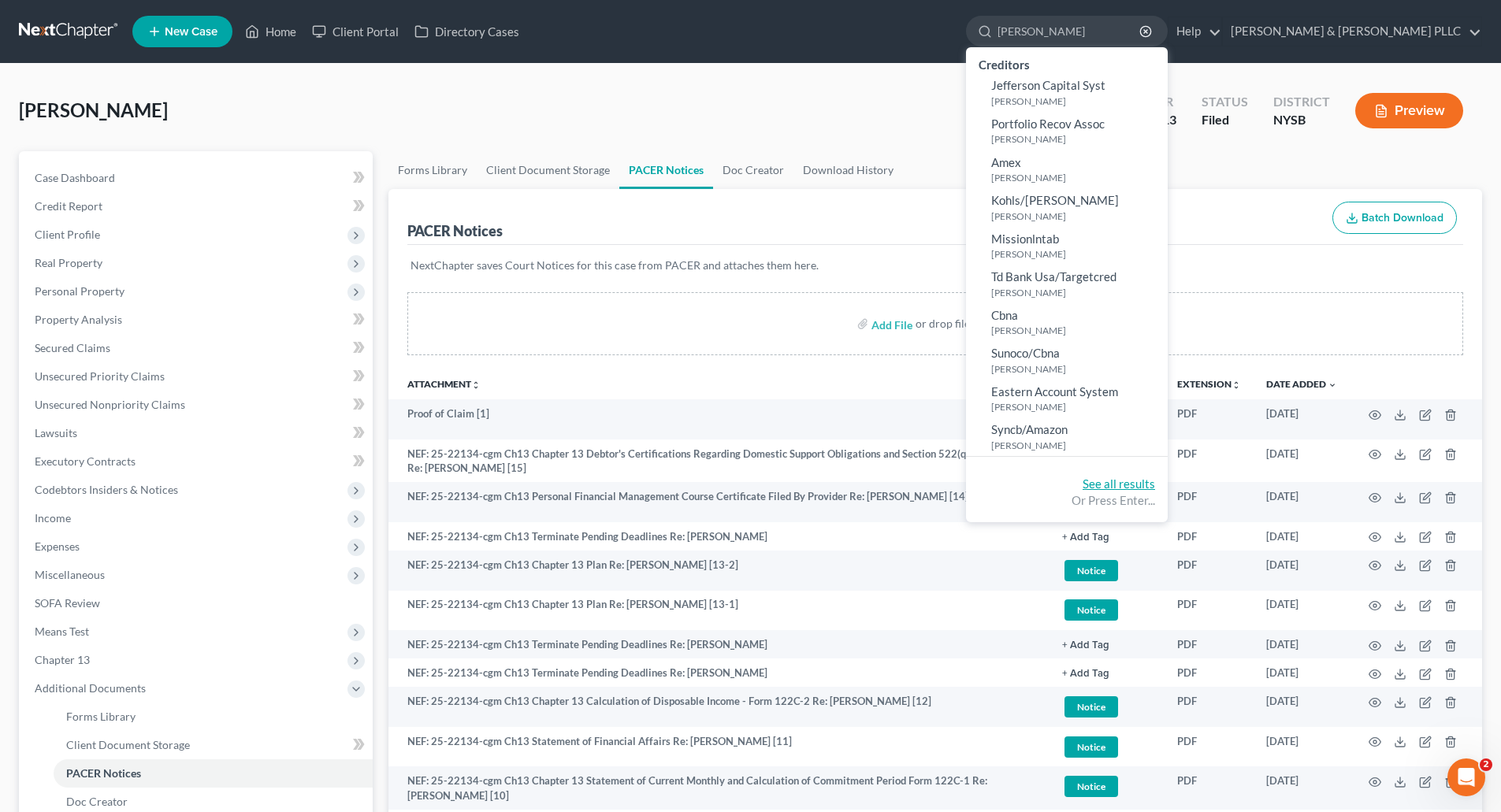
type input "celli"
click at [1155, 482] on link "See all results" at bounding box center [1119, 483] width 72 height 14
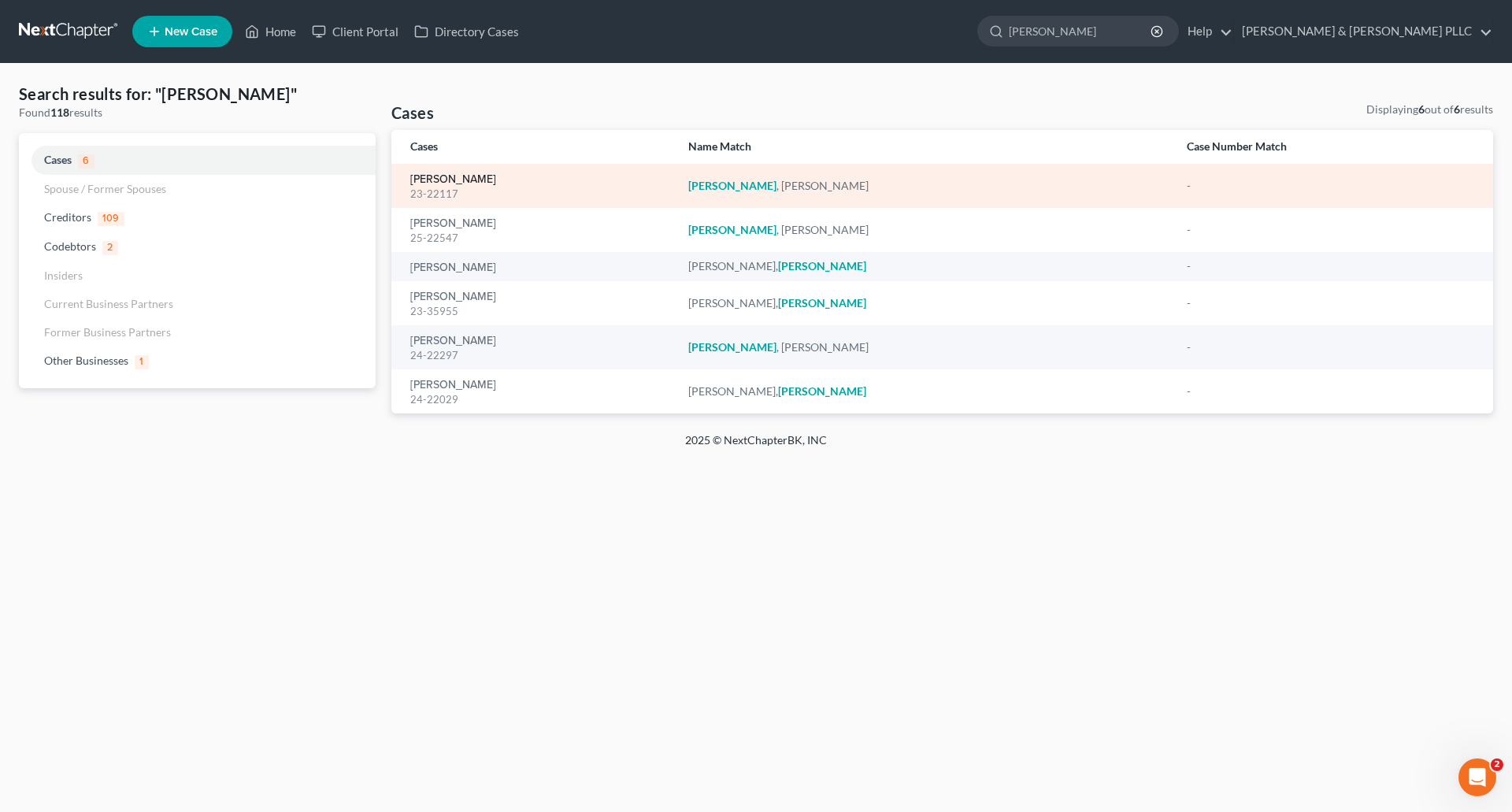
click at [436, 177] on link "Celli, Monica" at bounding box center [453, 179] width 85 height 11
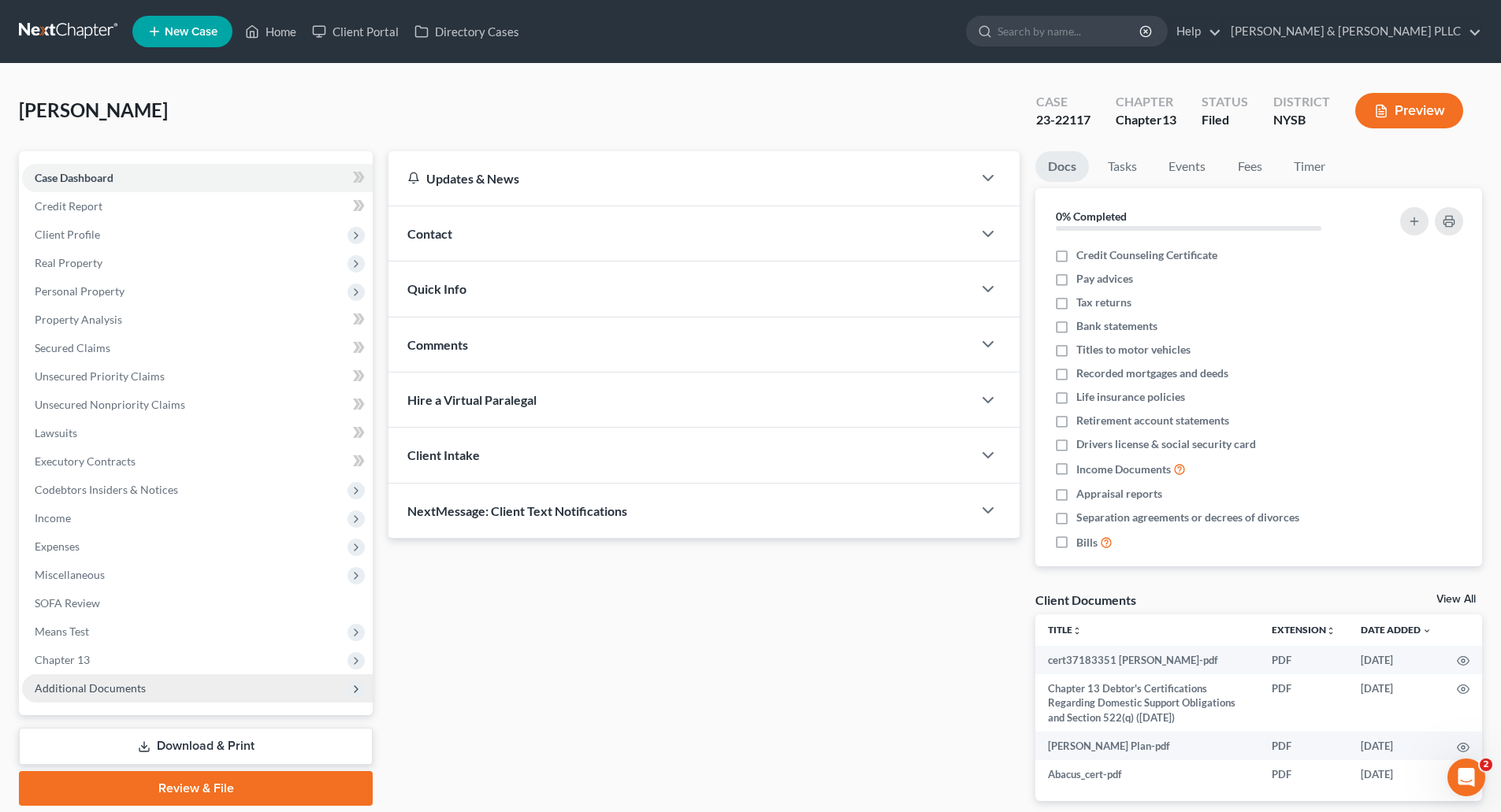
click at [123, 685] on span "Additional Documents" at bounding box center [89, 688] width 111 height 13
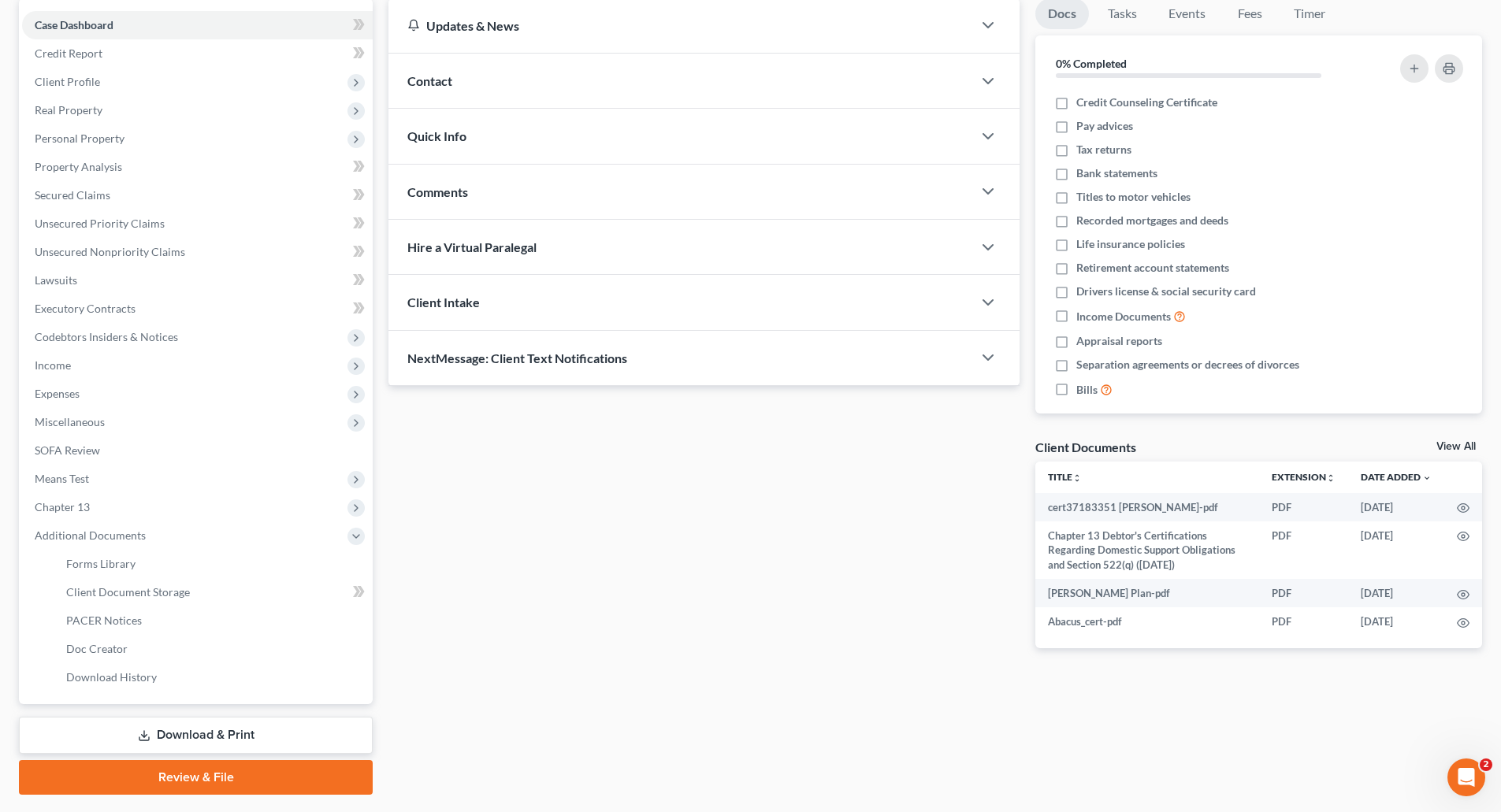
scroll to position [158, 0]
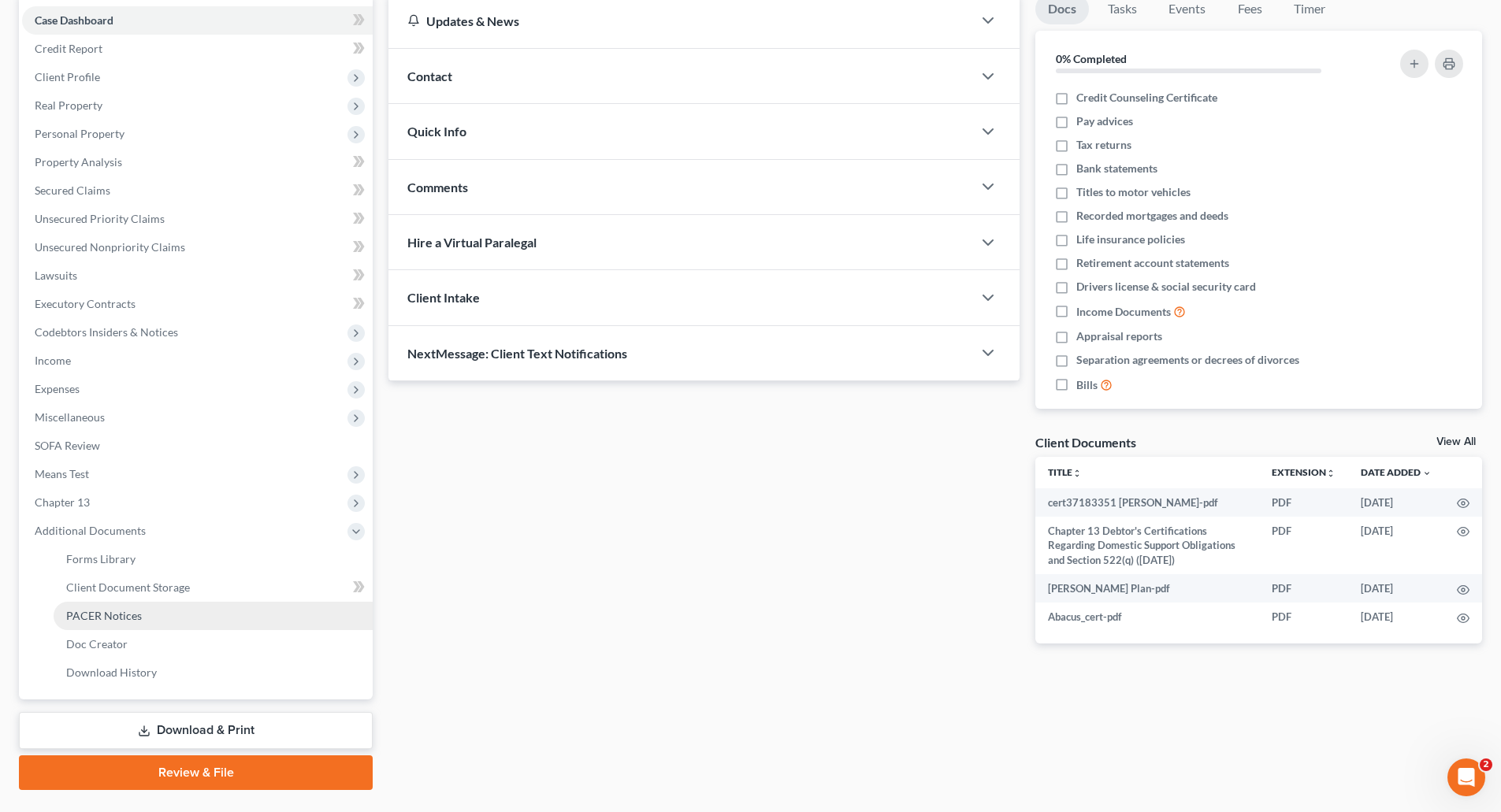
click at [118, 616] on span "PACER Notices" at bounding box center [104, 615] width 76 height 13
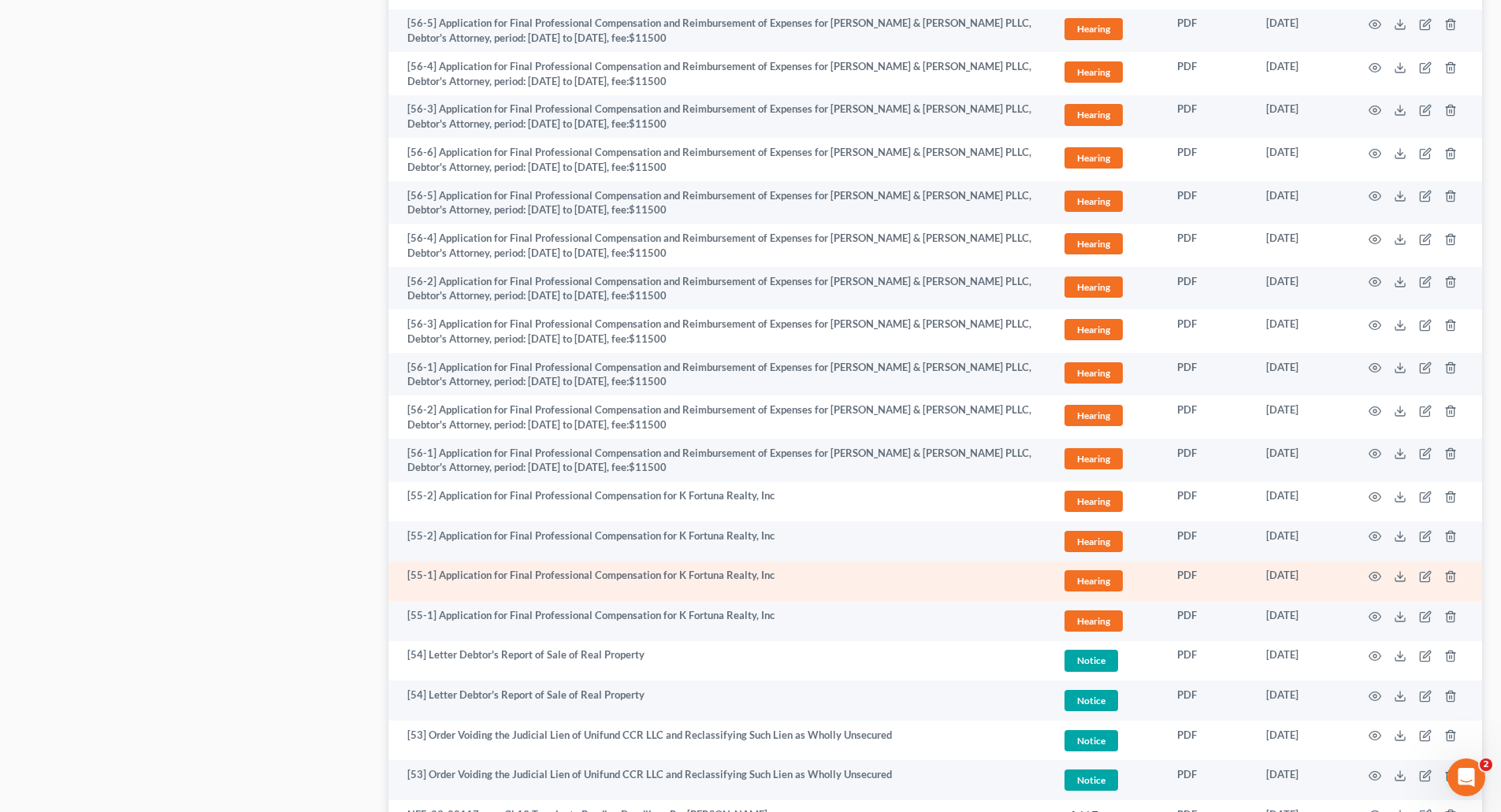
scroll to position [2442, 0]
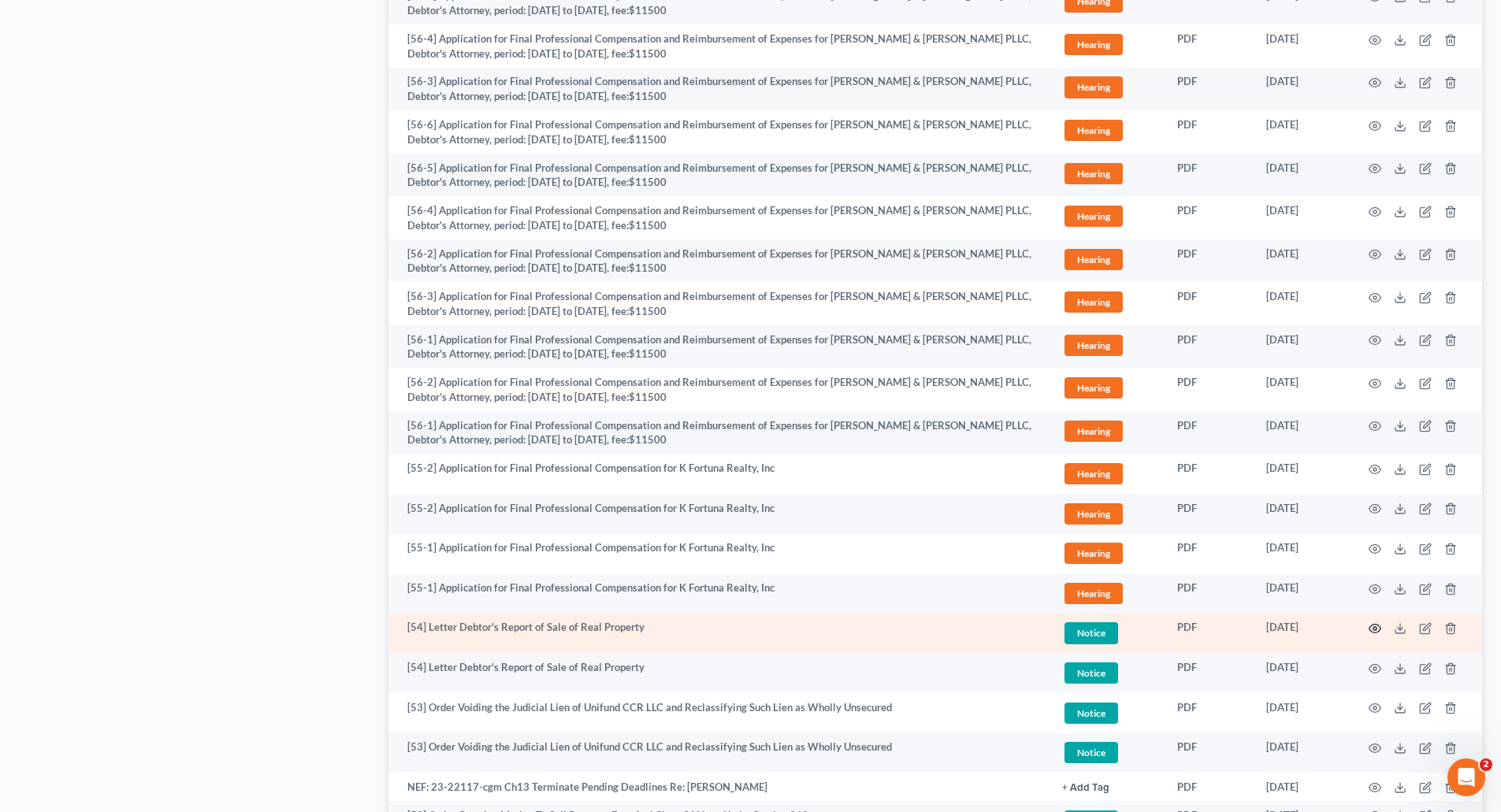
click at [1376, 626] on icon "button" at bounding box center [1375, 628] width 12 height 12
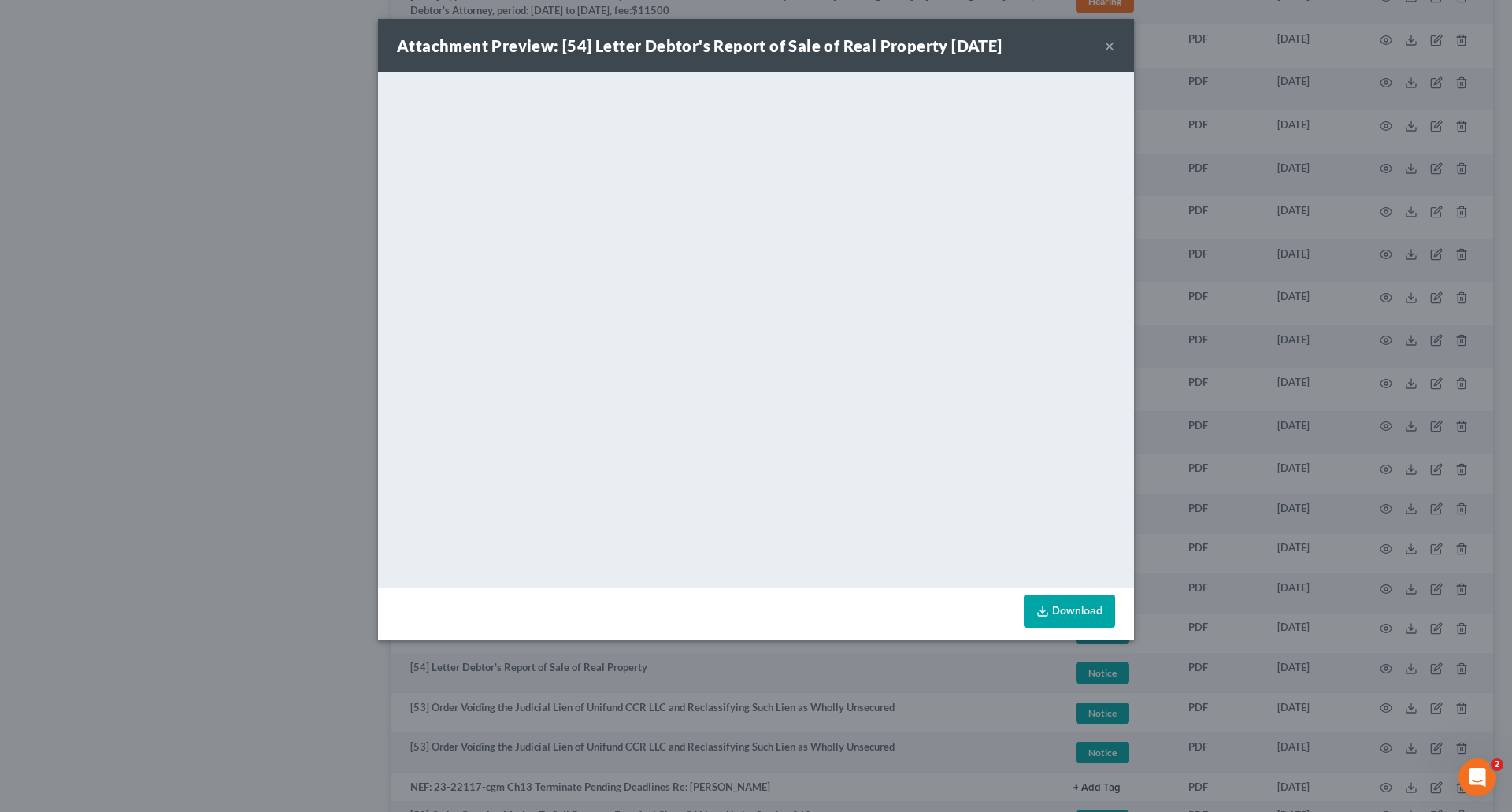
click at [1110, 48] on button "×" at bounding box center [1110, 46] width 11 height 19
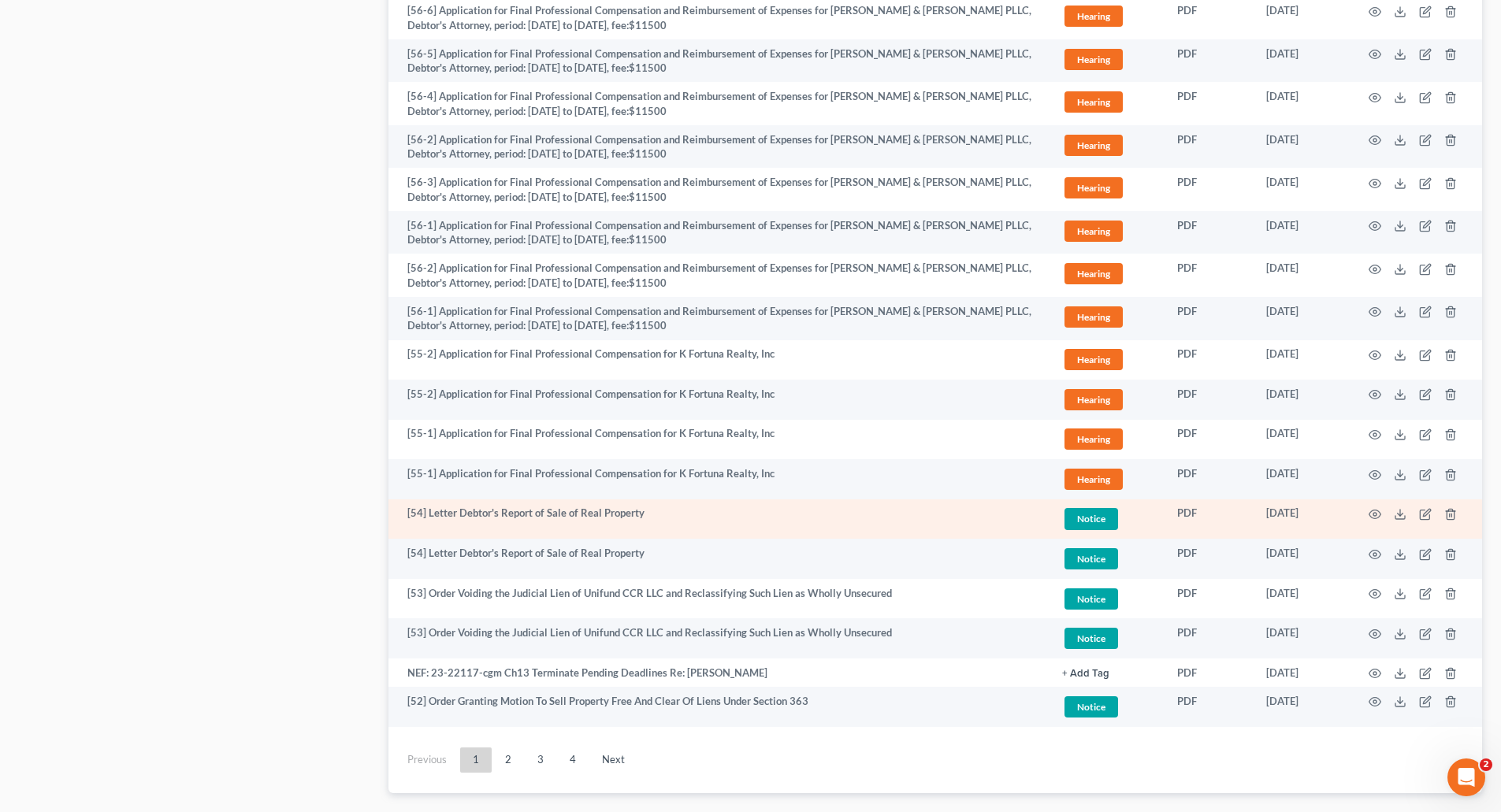
scroll to position [2521, 0]
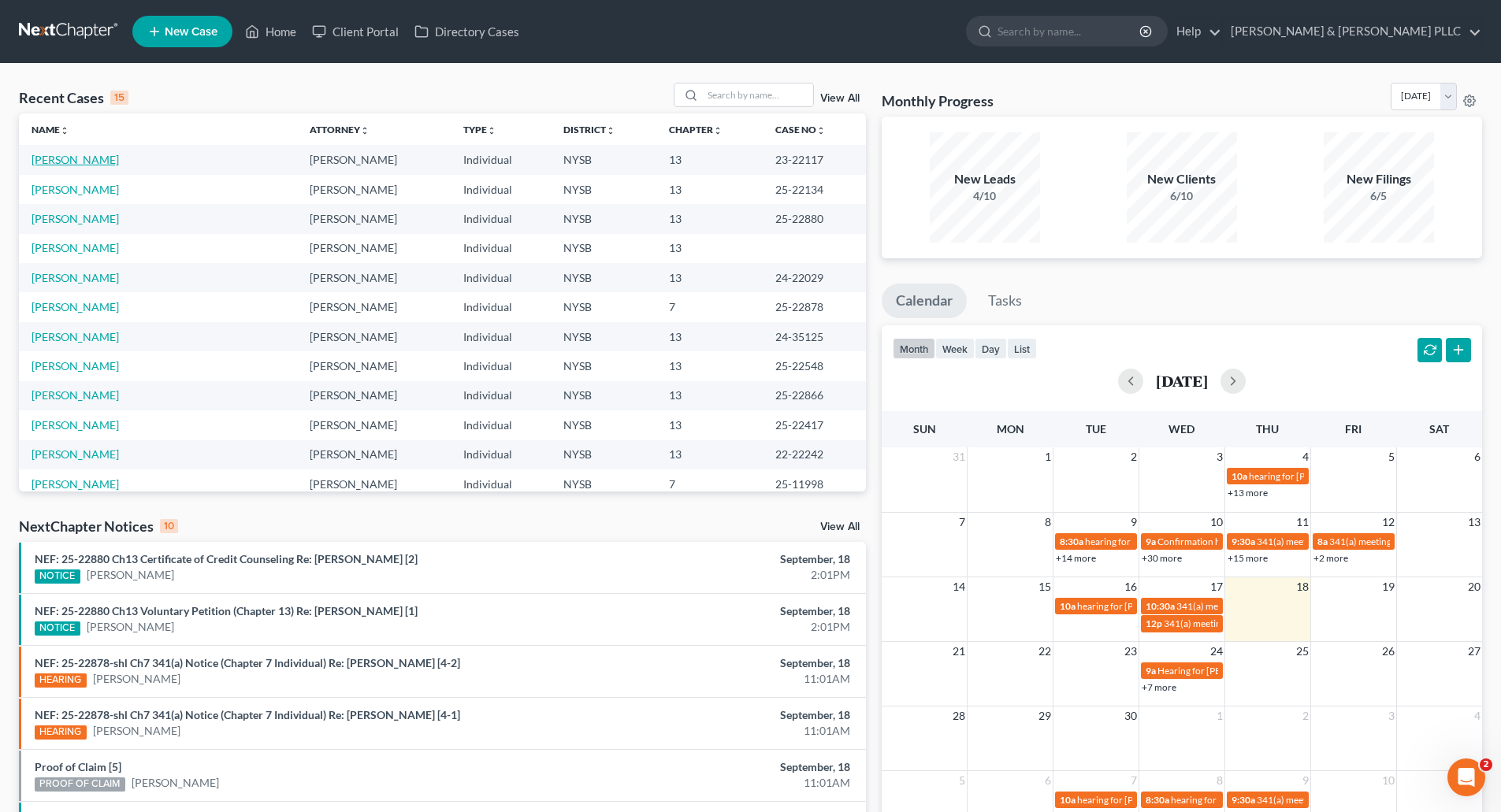
click at [67, 154] on link "[PERSON_NAME]" at bounding box center [75, 160] width 87 height 13
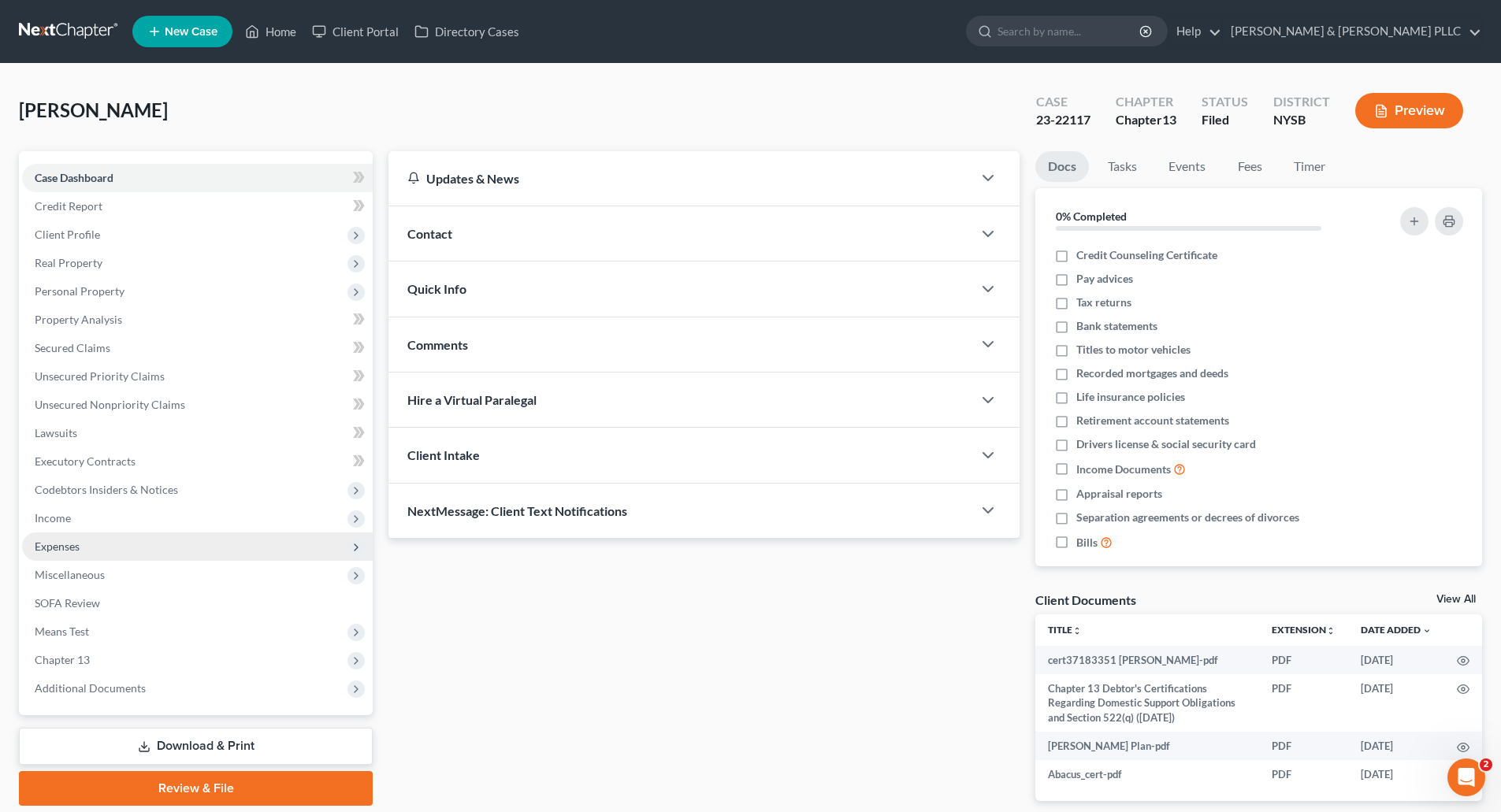
scroll to position [74, 0]
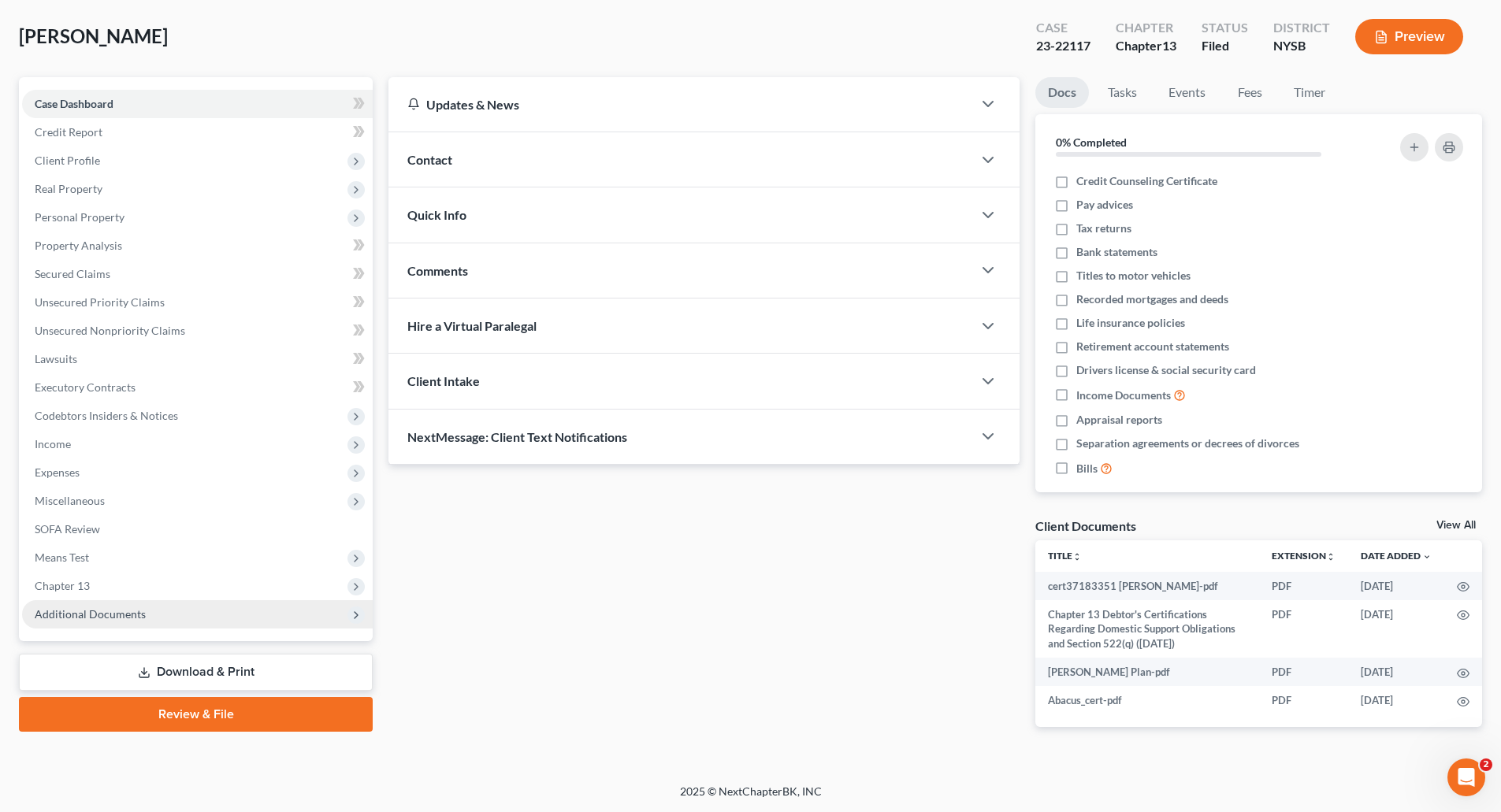
click at [106, 614] on span "Additional Documents" at bounding box center [89, 614] width 111 height 13
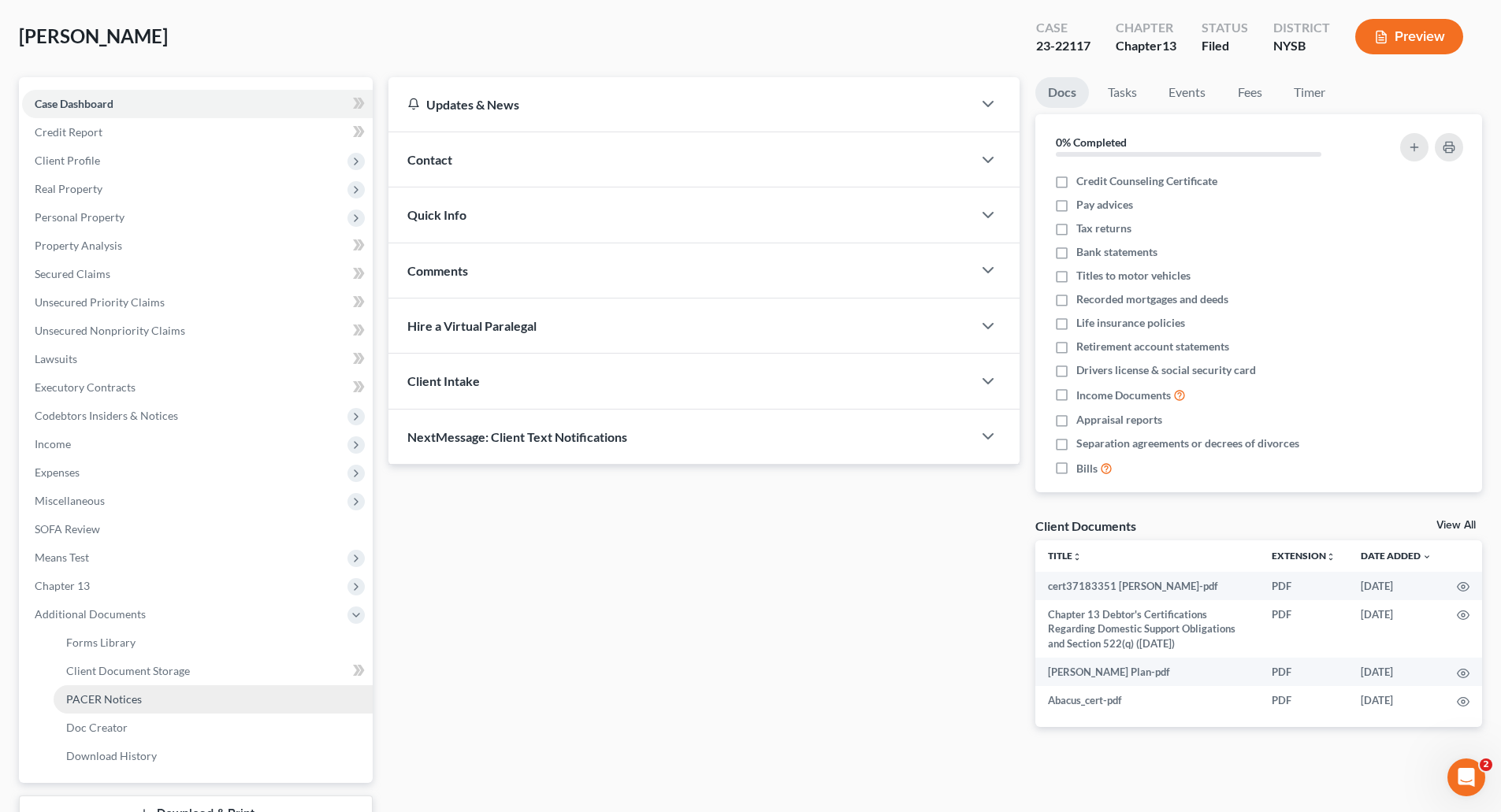
click at [113, 692] on span "PACER Notices" at bounding box center [104, 699] width 76 height 13
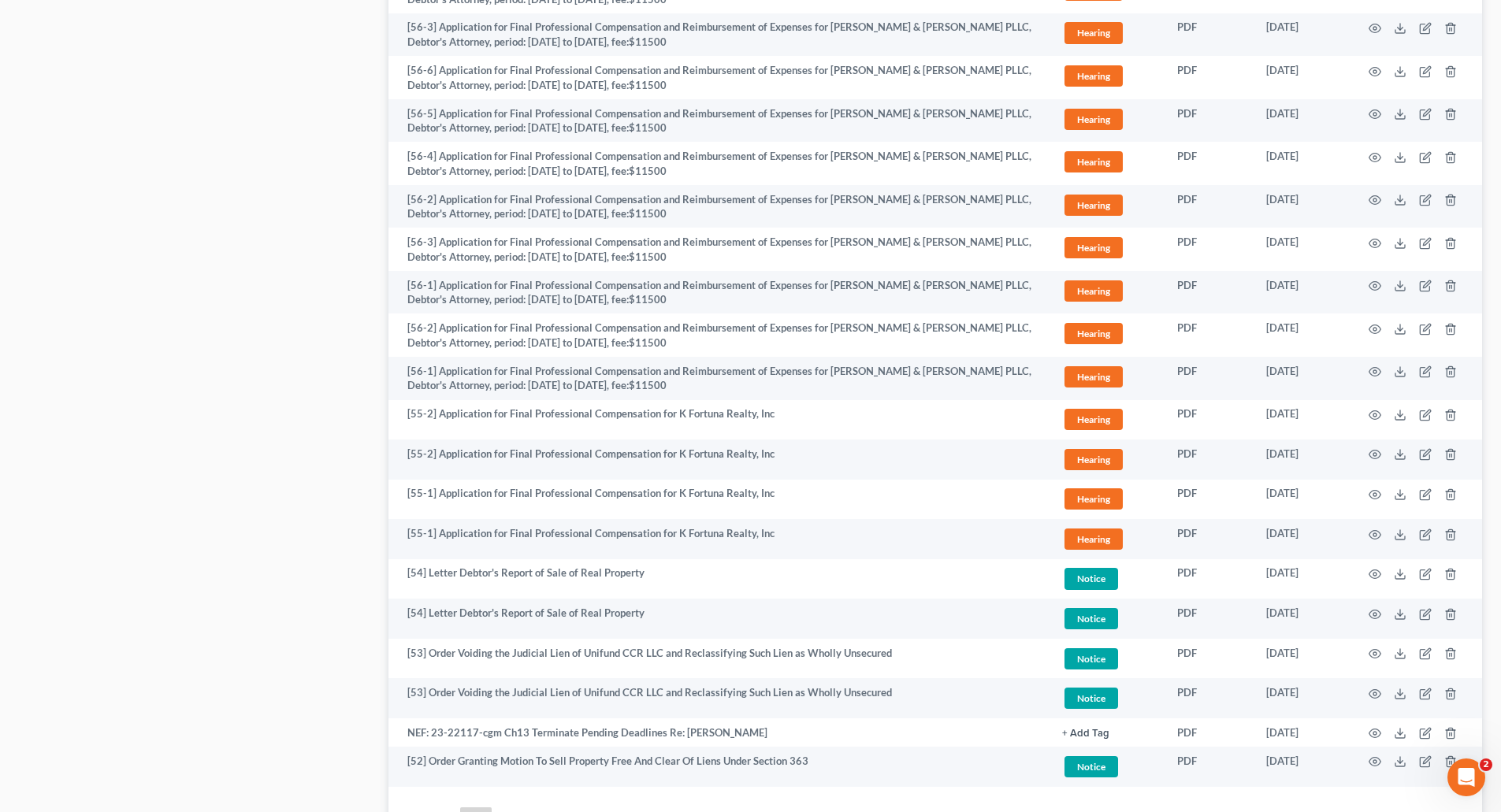
scroll to position [2521, 0]
